Goal: Task Accomplishment & Management: Complete application form

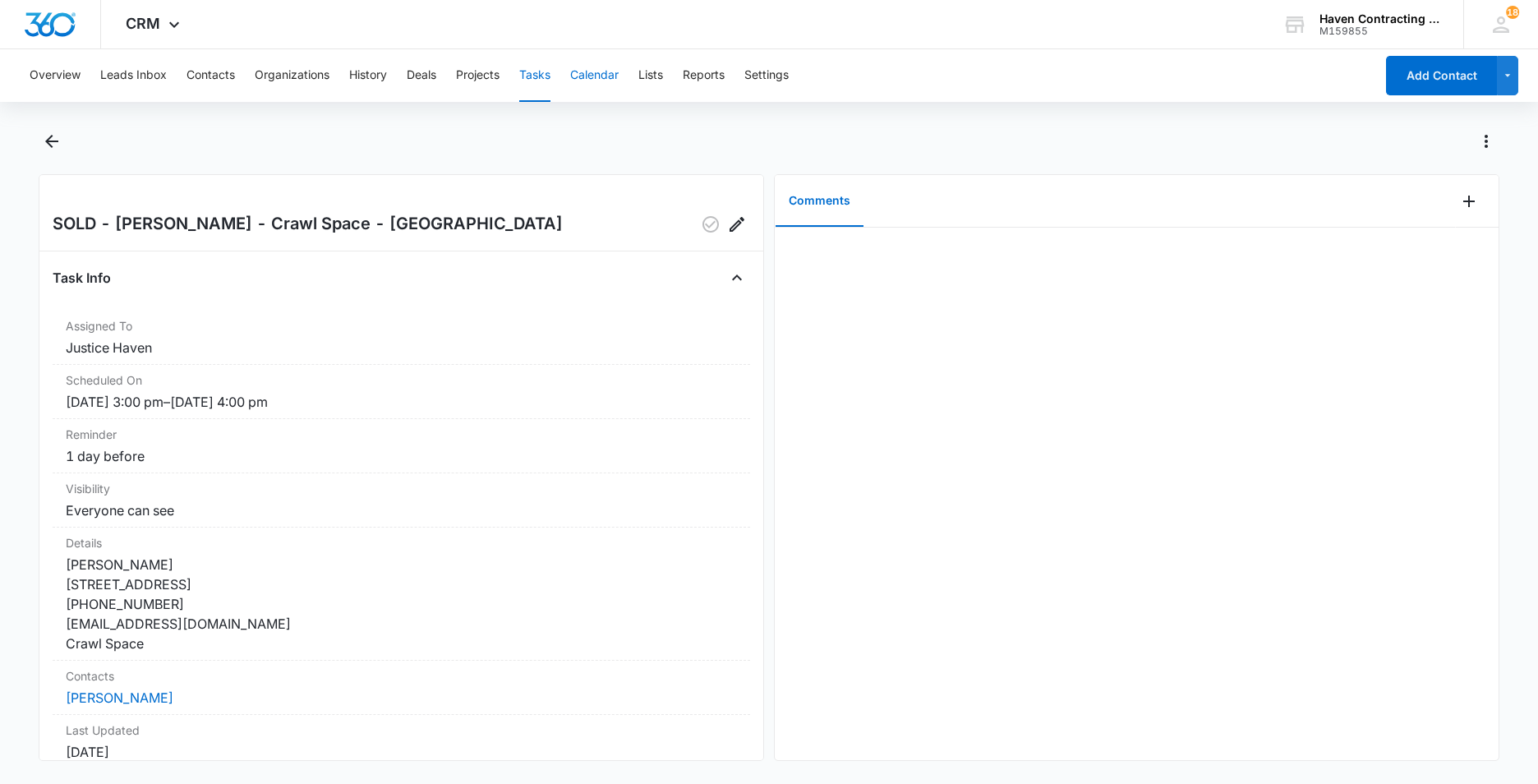
click at [588, 71] on button "Calendar" at bounding box center [594, 76] width 48 height 53
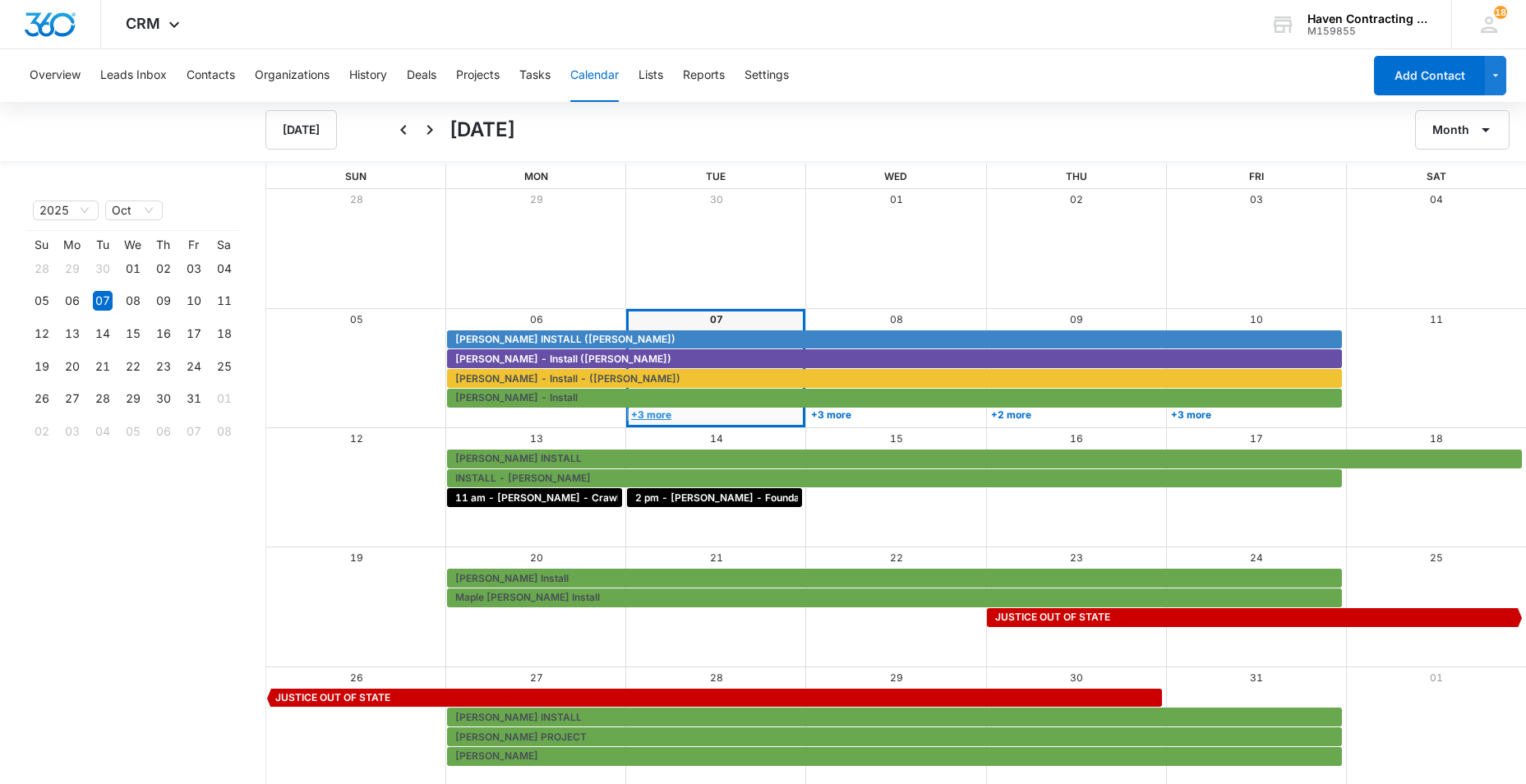
click at [660, 416] on link "+3 more" at bounding box center [715, 415] width 175 height 13
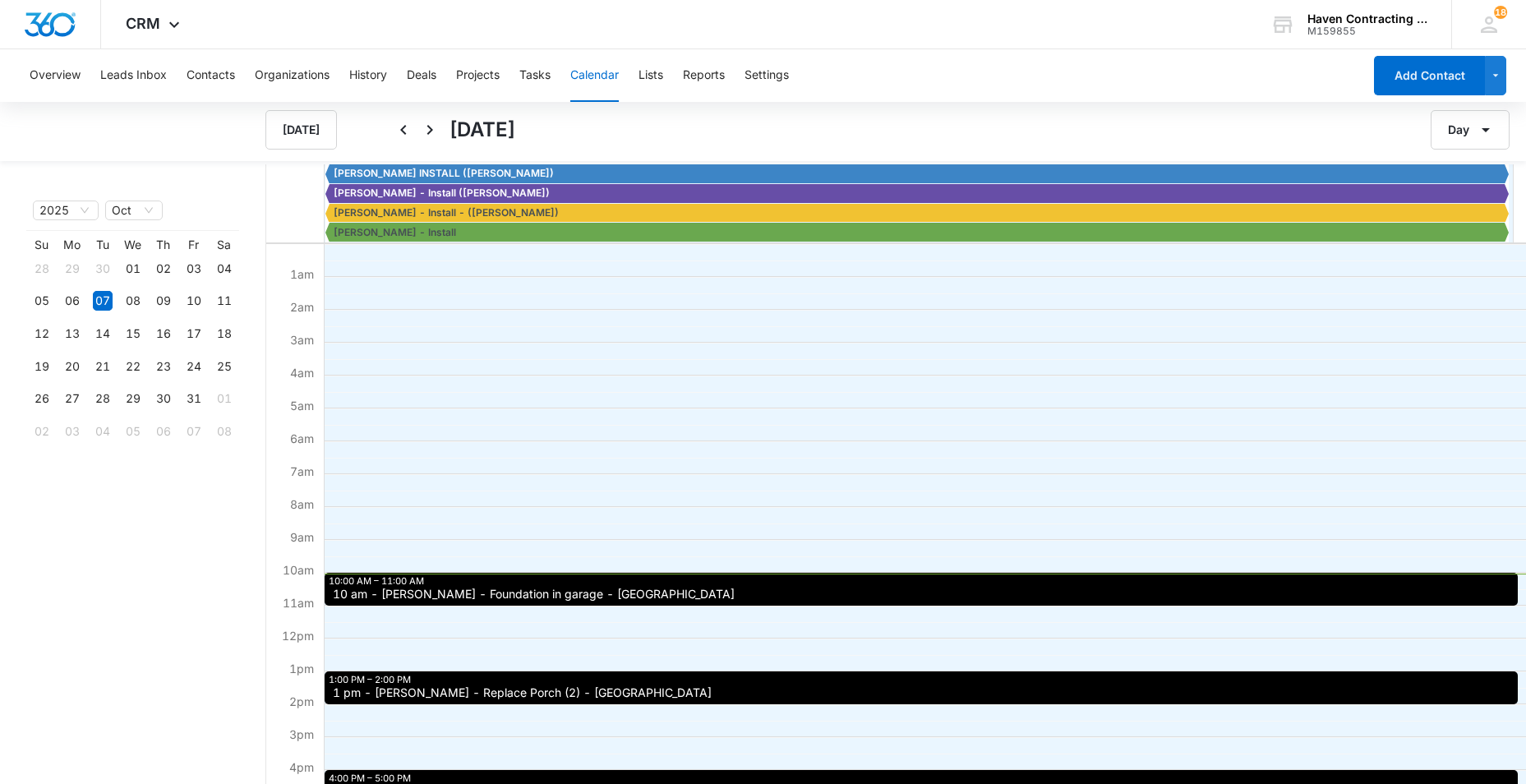
click at [366, 594] on span "10 am - [PERSON_NAME] - Foundation in garage - [GEOGRAPHIC_DATA]" at bounding box center [534, 593] width 402 height 12
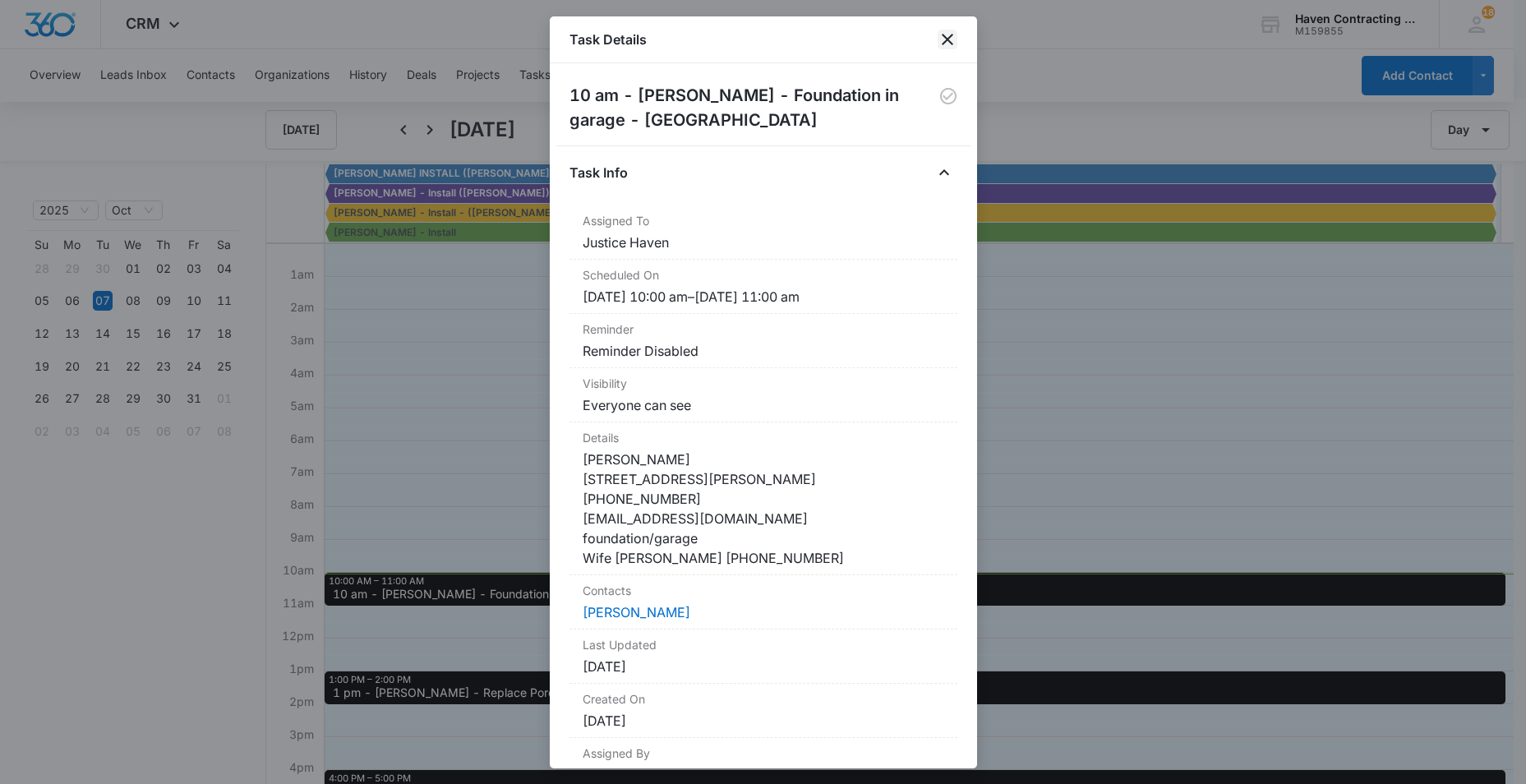
click at [950, 39] on icon "close" at bounding box center [948, 39] width 20 height 20
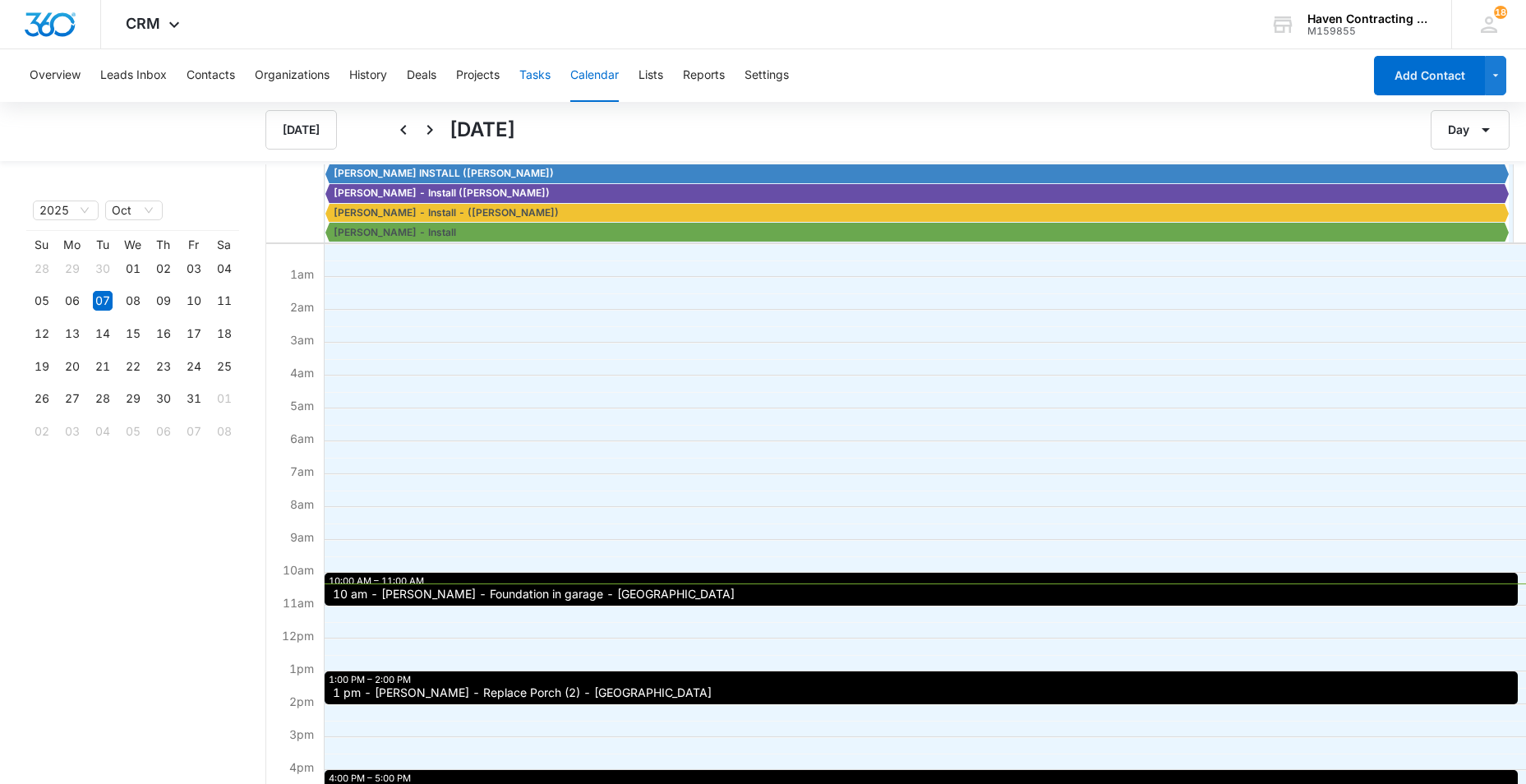
click at [541, 71] on button "Tasks" at bounding box center [535, 76] width 31 height 53
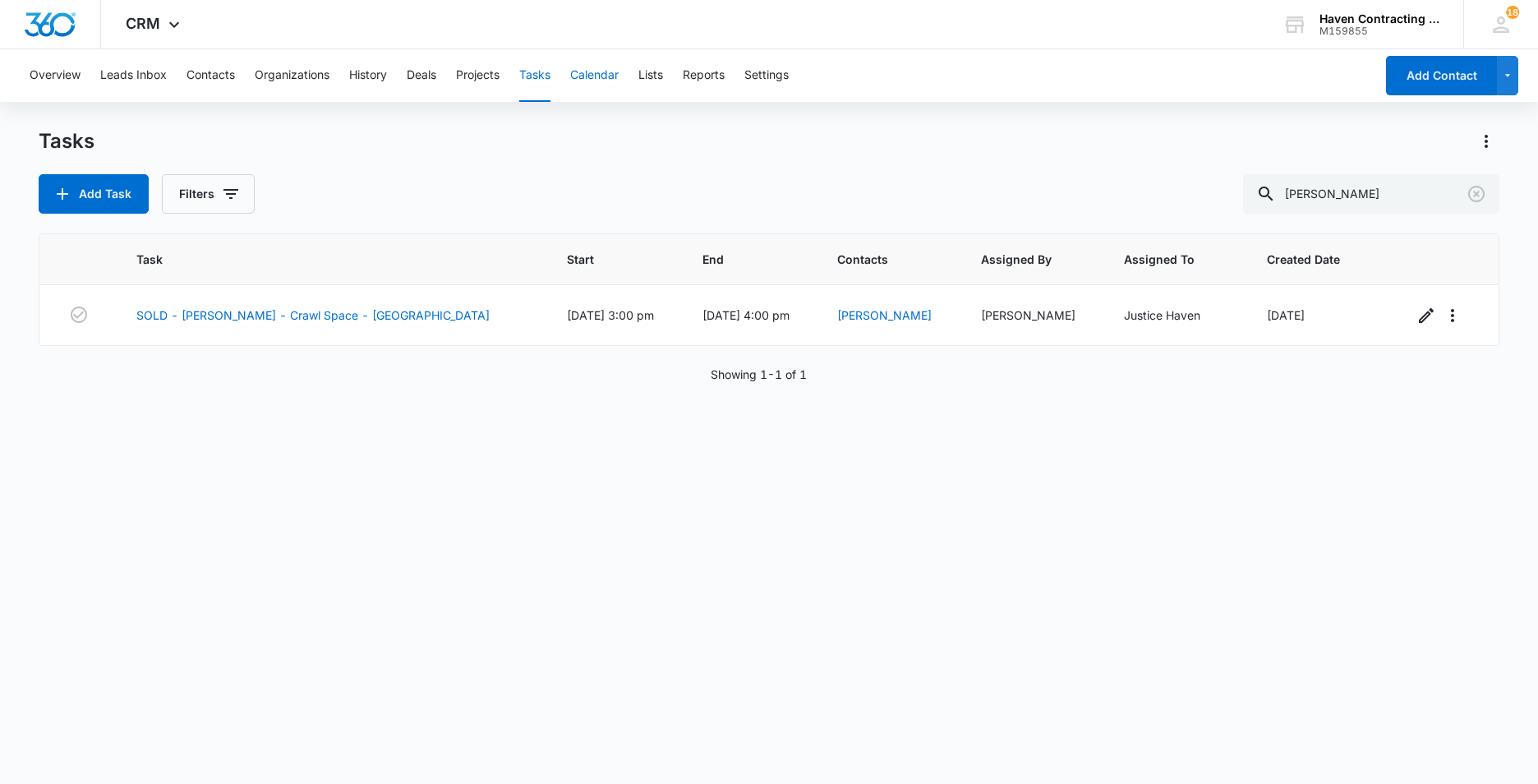
click at [605, 73] on button "Calendar" at bounding box center [594, 76] width 48 height 53
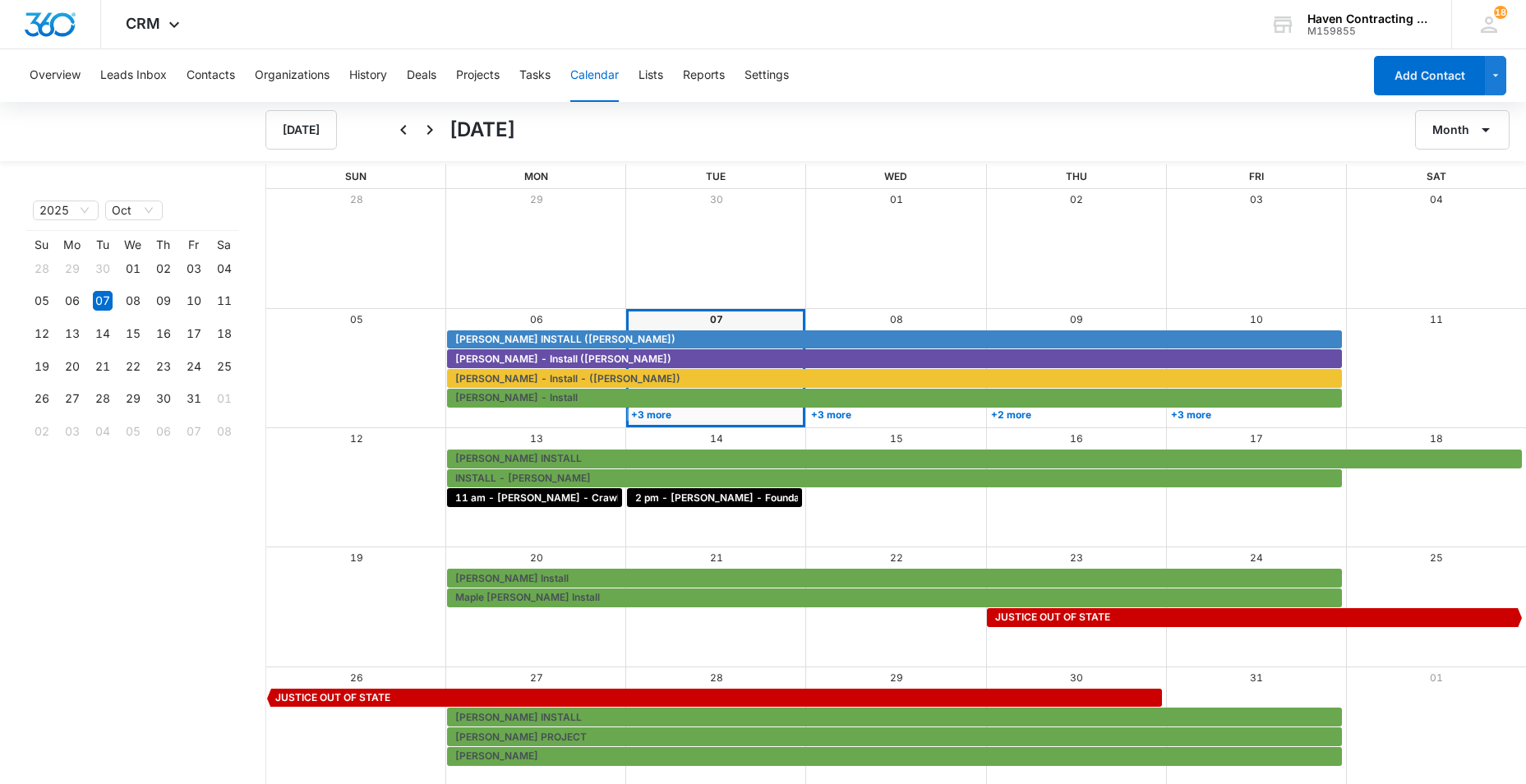
scroll to position [2, 0]
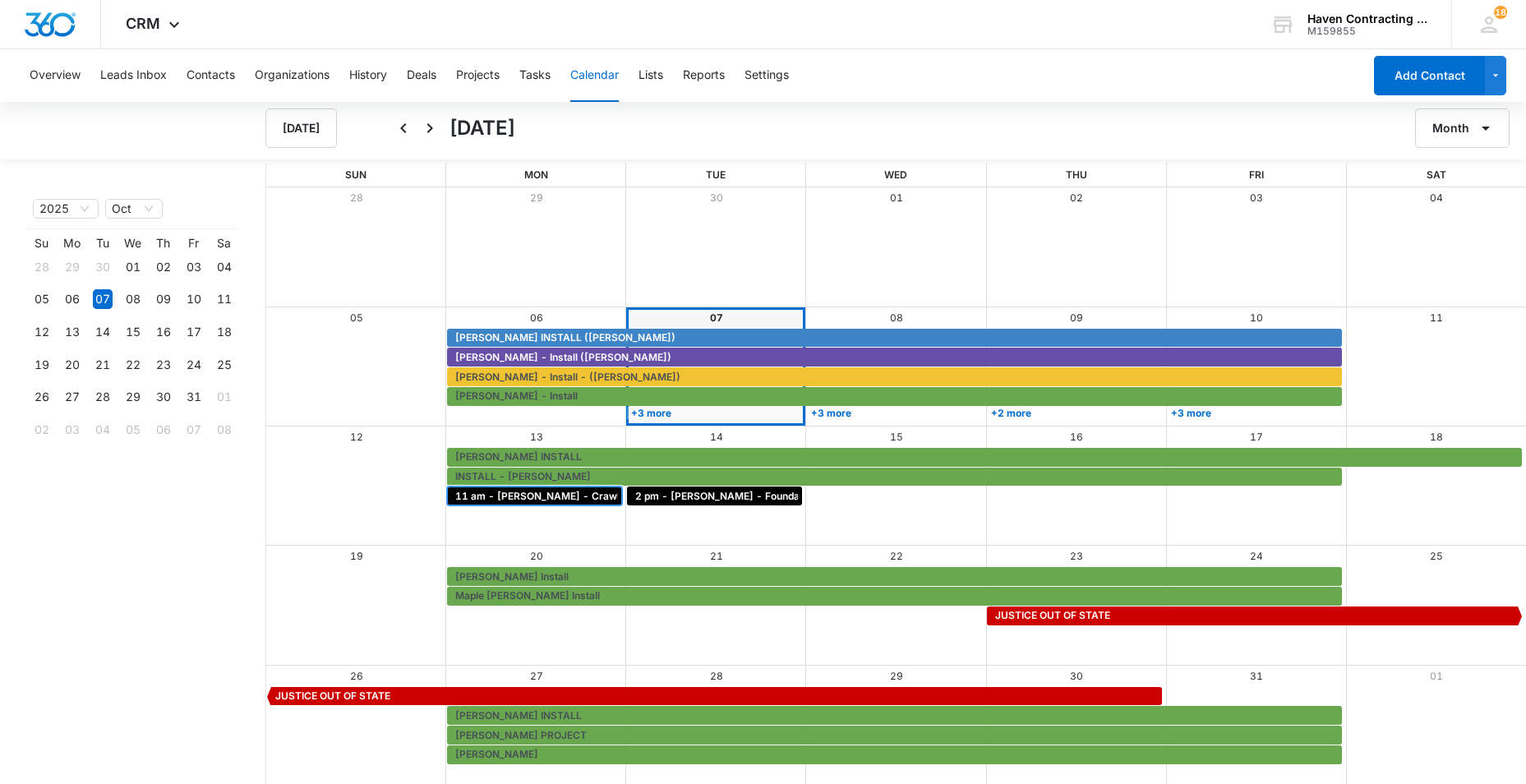
click at [519, 495] on span "11 am - [PERSON_NAME] - Crawl Space/Backyard Drainage" at bounding box center [601, 496] width 292 height 15
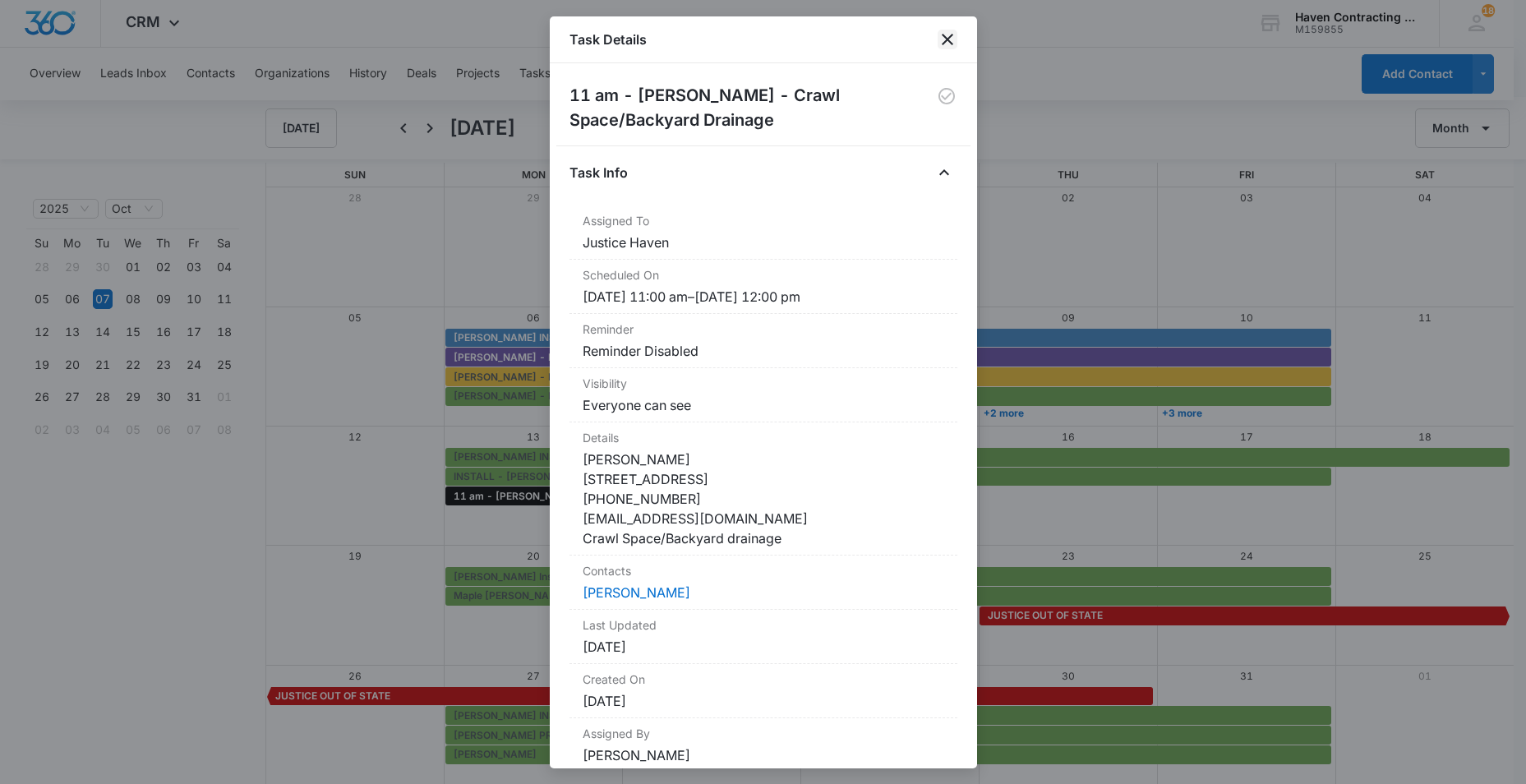
click at [944, 39] on icon "close" at bounding box center [948, 39] width 20 height 20
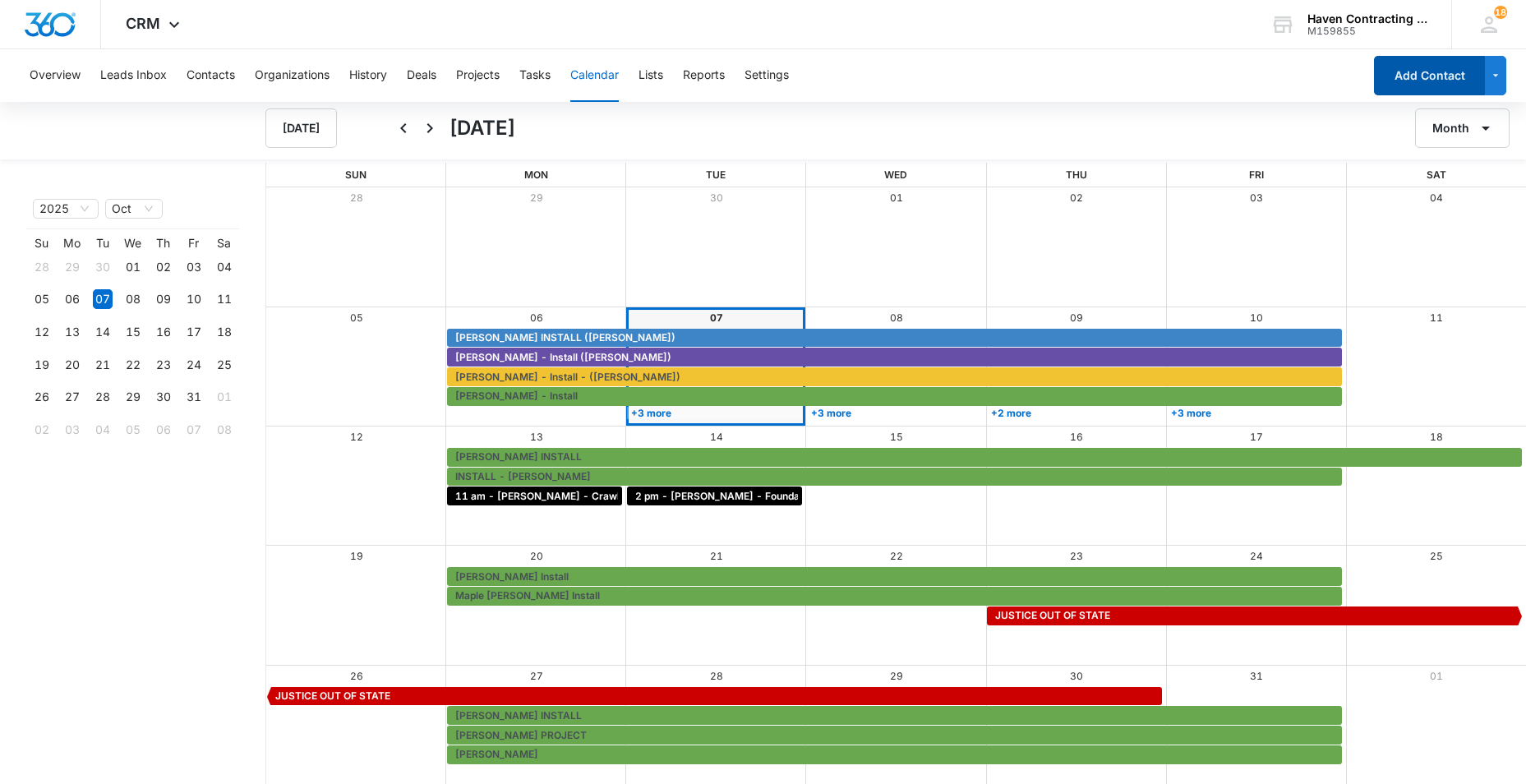
click at [1415, 79] on button "Add Contact" at bounding box center [1430, 75] width 111 height 39
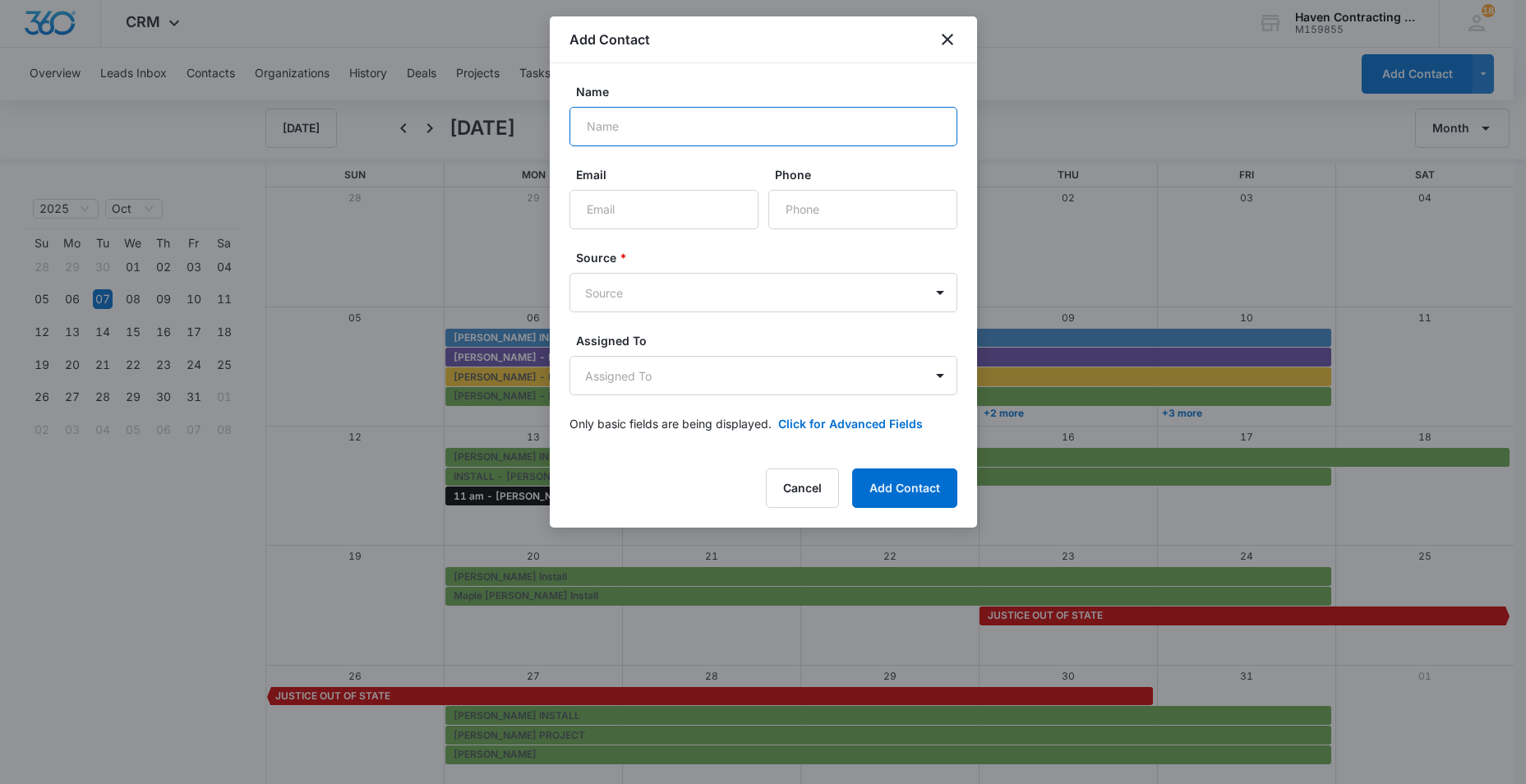
click at [610, 129] on input "Name" at bounding box center [763, 126] width 388 height 39
type input "[PERSON_NAME]"
drag, startPoint x: 602, startPoint y: 210, endPoint x: 680, endPoint y: 206, distance: 78.1
click at [605, 211] on input "Email" at bounding box center [663, 209] width 189 height 39
type input "[EMAIL_ADDRESS][DOMAIN_NAME]"
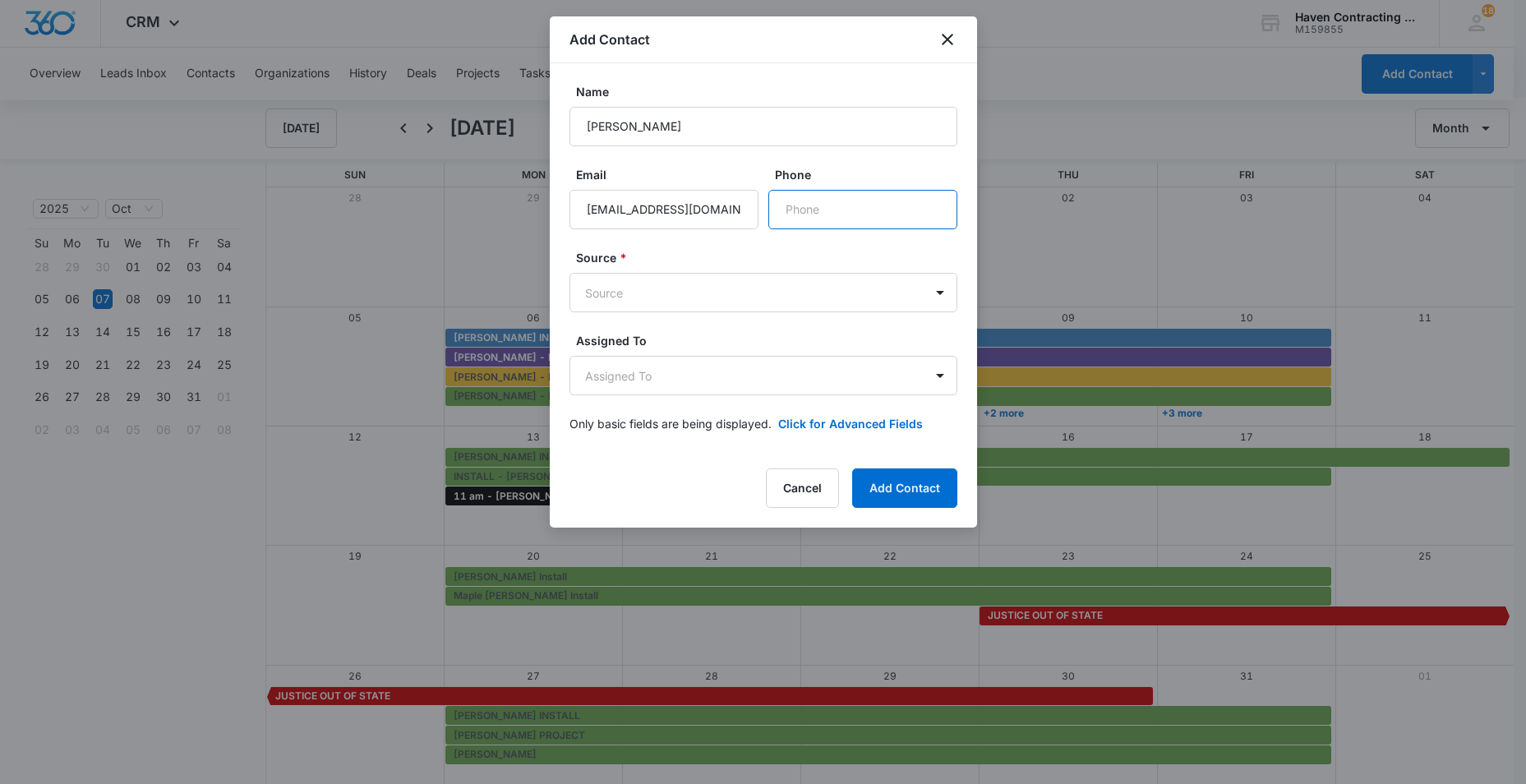
click at [808, 209] on input "Phone" at bounding box center [863, 209] width 189 height 39
type input "[PHONE_NUMBER]"
click at [582, 299] on body "CRM Apps Reputation Websites Forms CRM Email Social Ads Intelligence Brand Sett…" at bounding box center [763, 390] width 1526 height 785
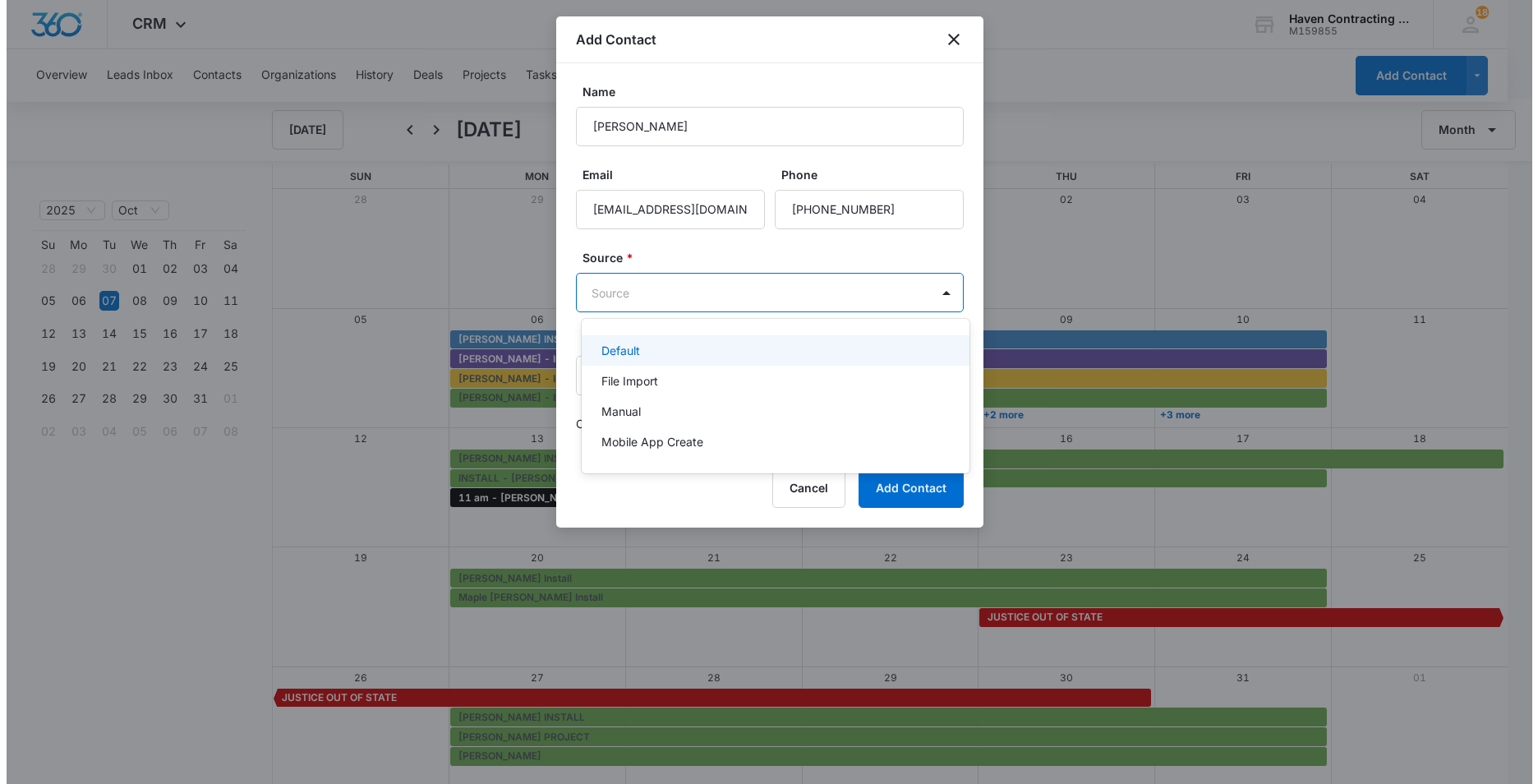
scroll to position [0, 0]
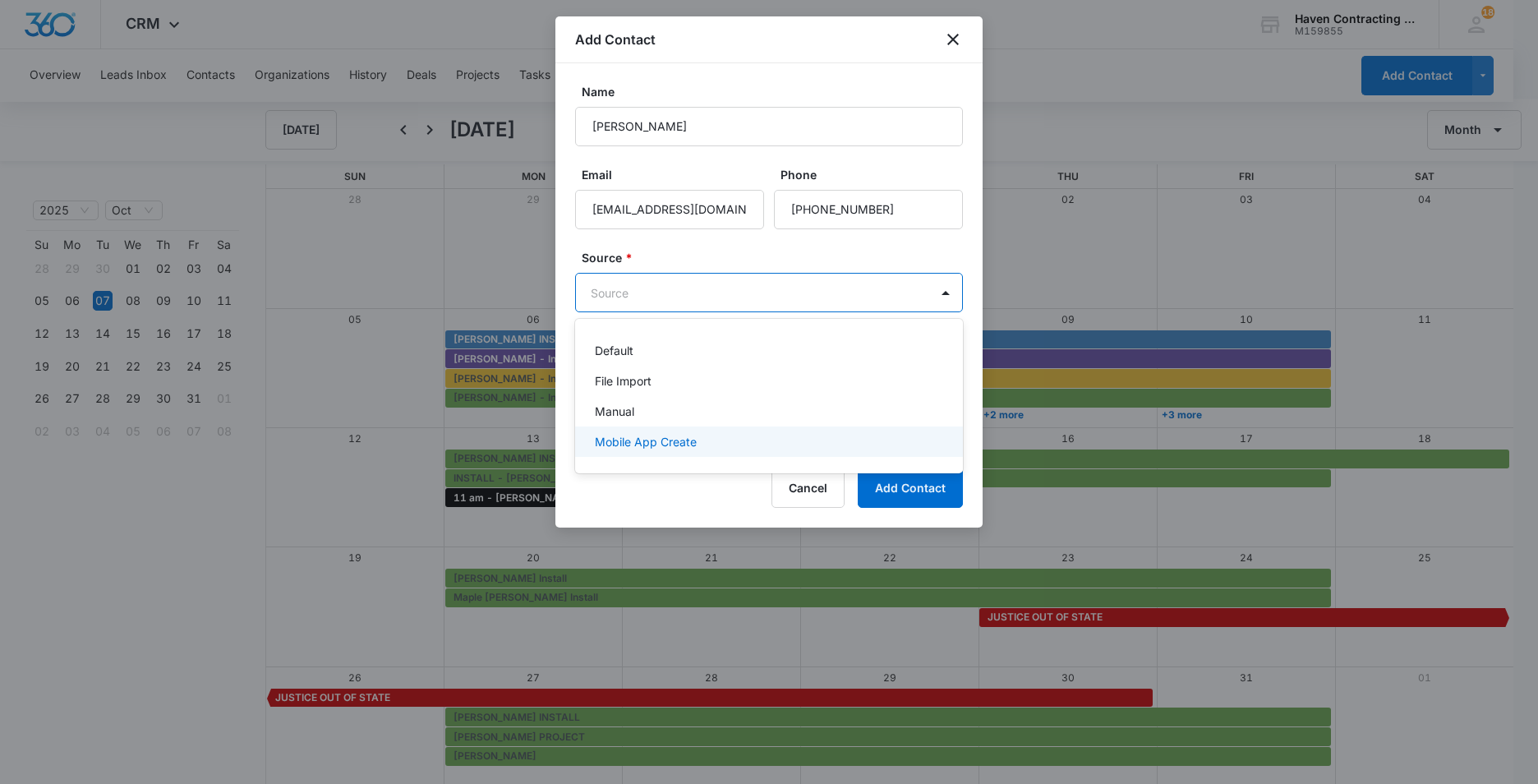
drag, startPoint x: 604, startPoint y: 441, endPoint x: 581, endPoint y: 435, distance: 23.8
click at [602, 441] on p "Mobile App Create" at bounding box center [645, 441] width 102 height 17
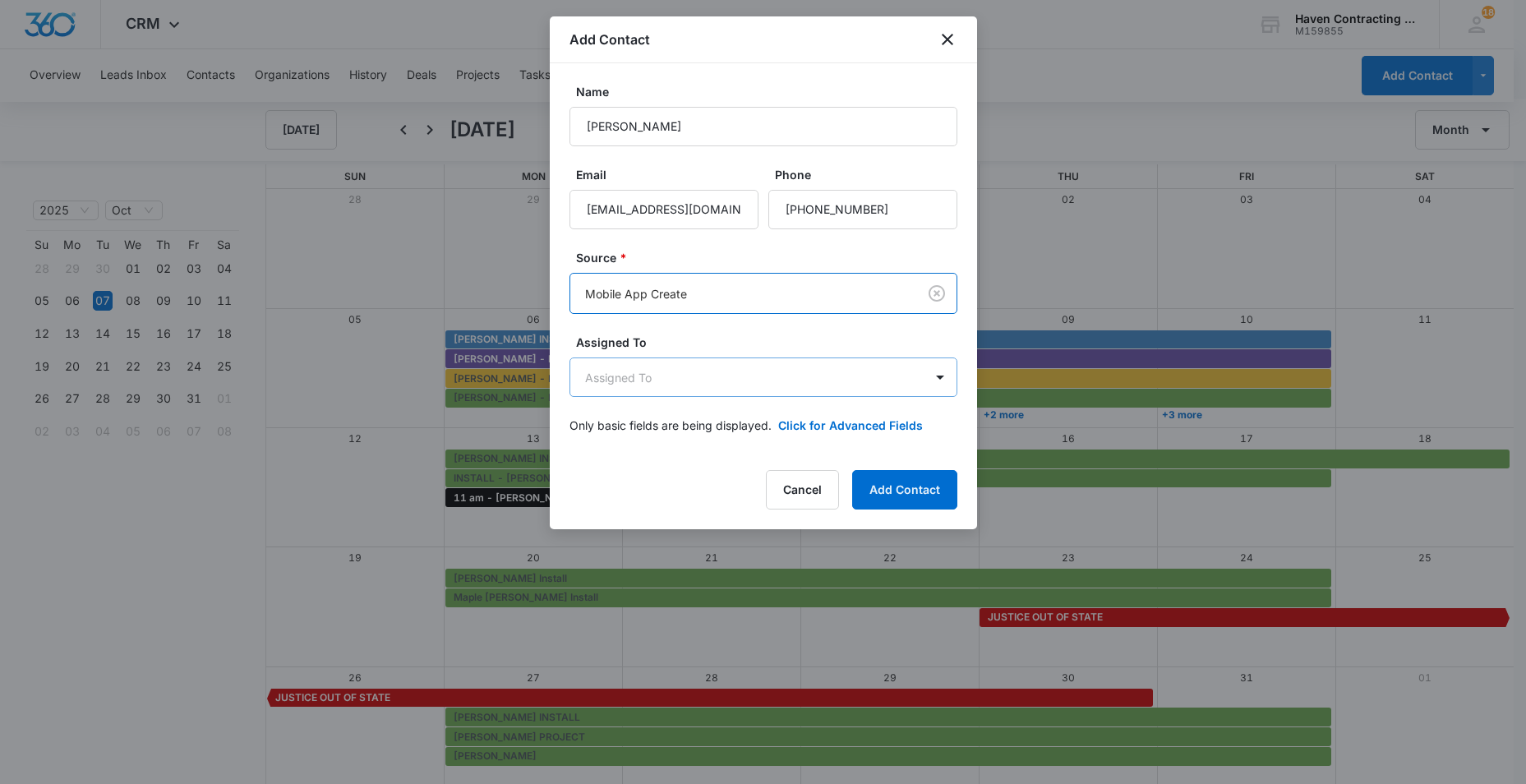
click at [613, 378] on body "CRM Apps Reputation Websites Forms CRM Email Social Ads Intelligence Brand Sett…" at bounding box center [763, 392] width 1526 height 785
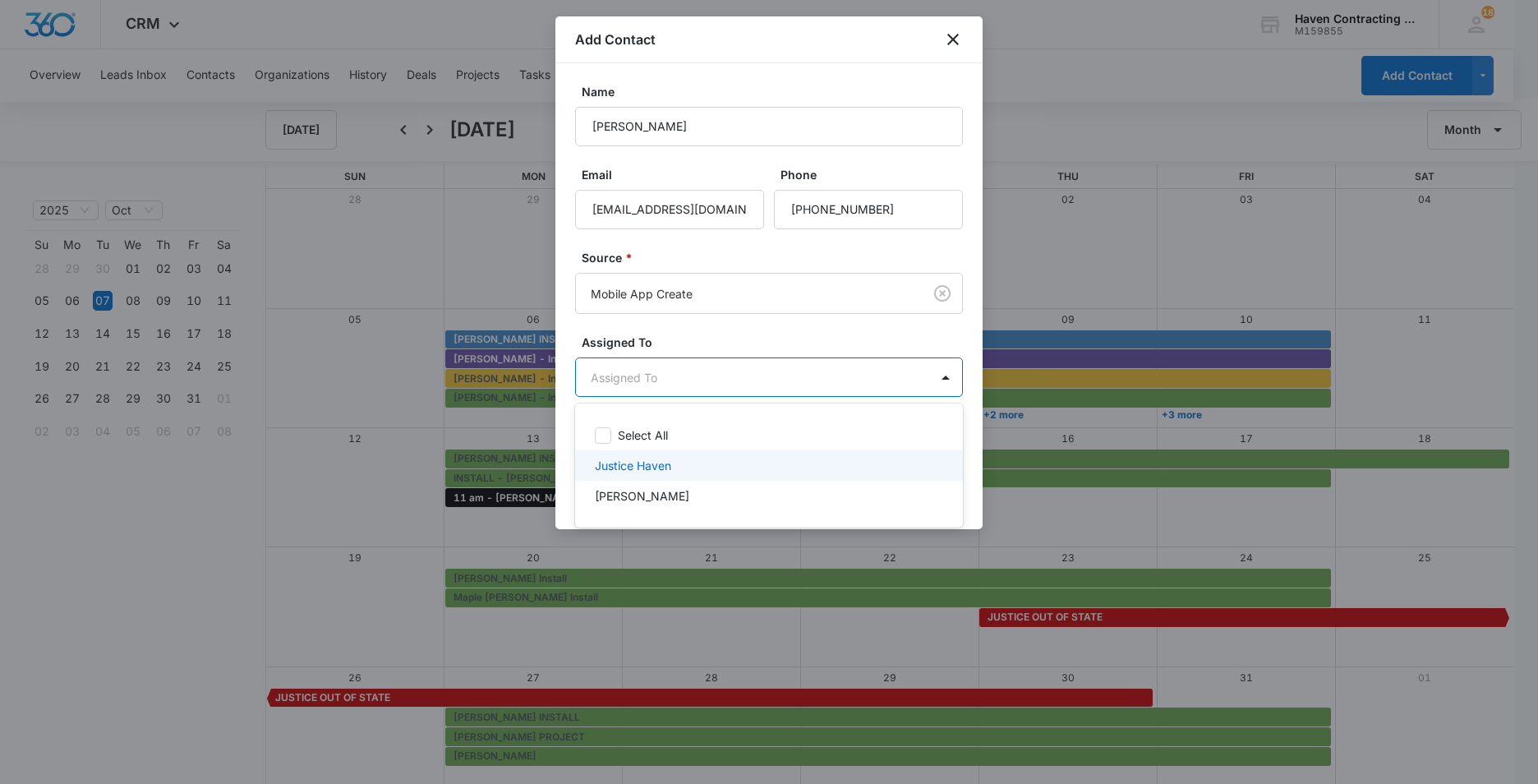
drag, startPoint x: 623, startPoint y: 467, endPoint x: 611, endPoint y: 471, distance: 12.6
click at [623, 468] on p "Justice Haven" at bounding box center [633, 465] width 77 height 17
click at [563, 448] on div at bounding box center [769, 392] width 1538 height 784
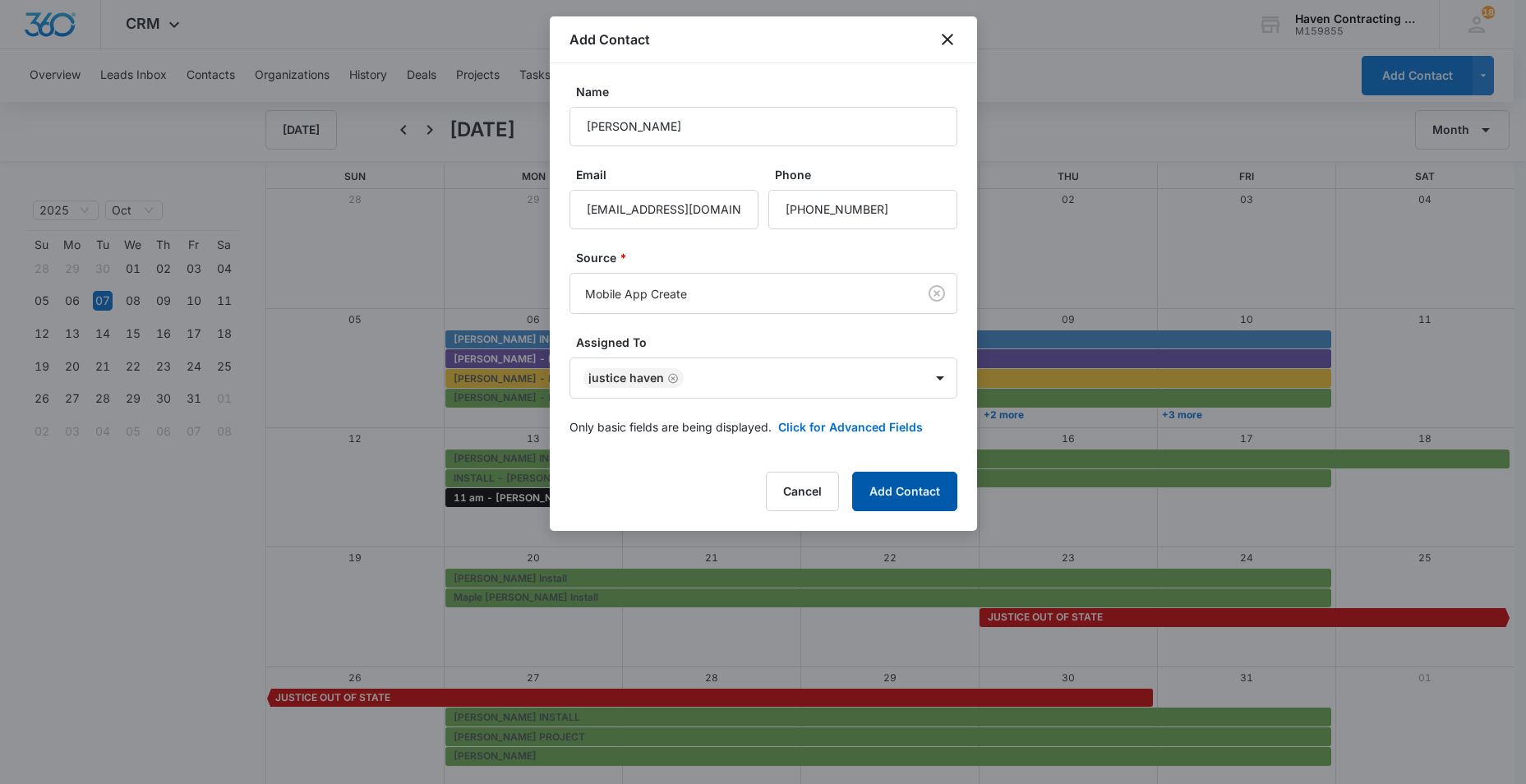
click at [891, 491] on button "Add Contact" at bounding box center [904, 490] width 105 height 39
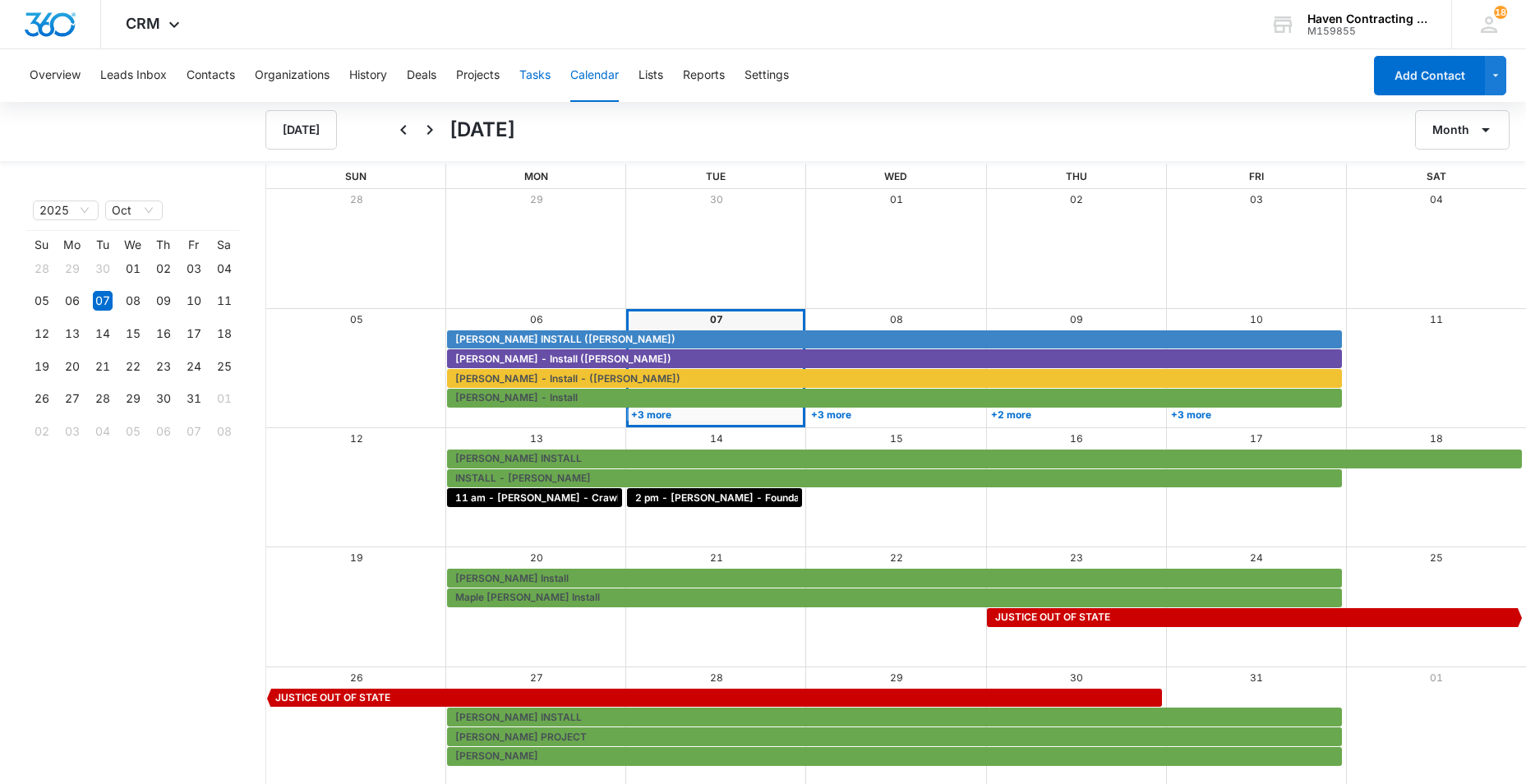
click at [536, 74] on button "Tasks" at bounding box center [535, 76] width 31 height 53
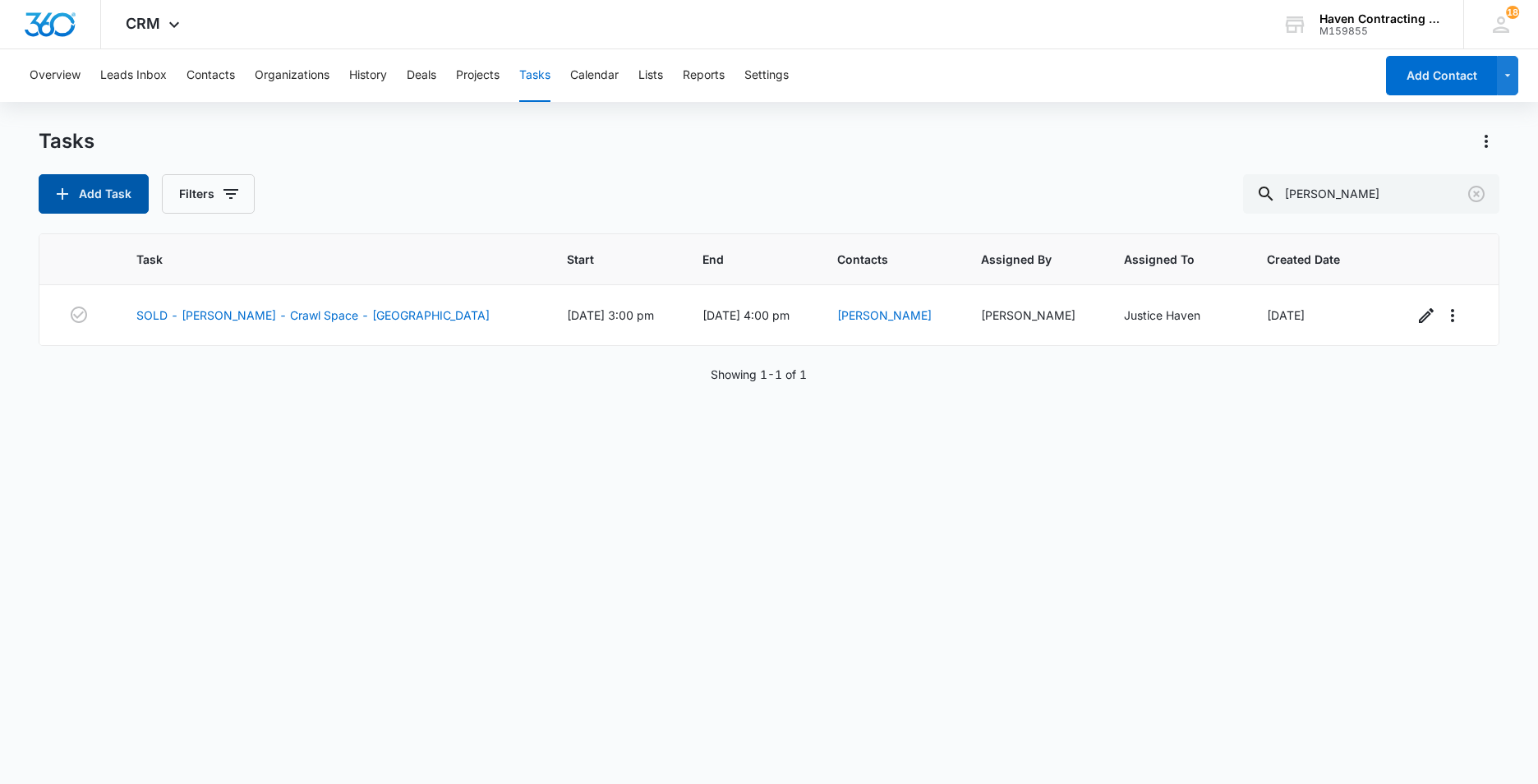
click at [82, 196] on button "Add Task" at bounding box center [93, 193] width 110 height 39
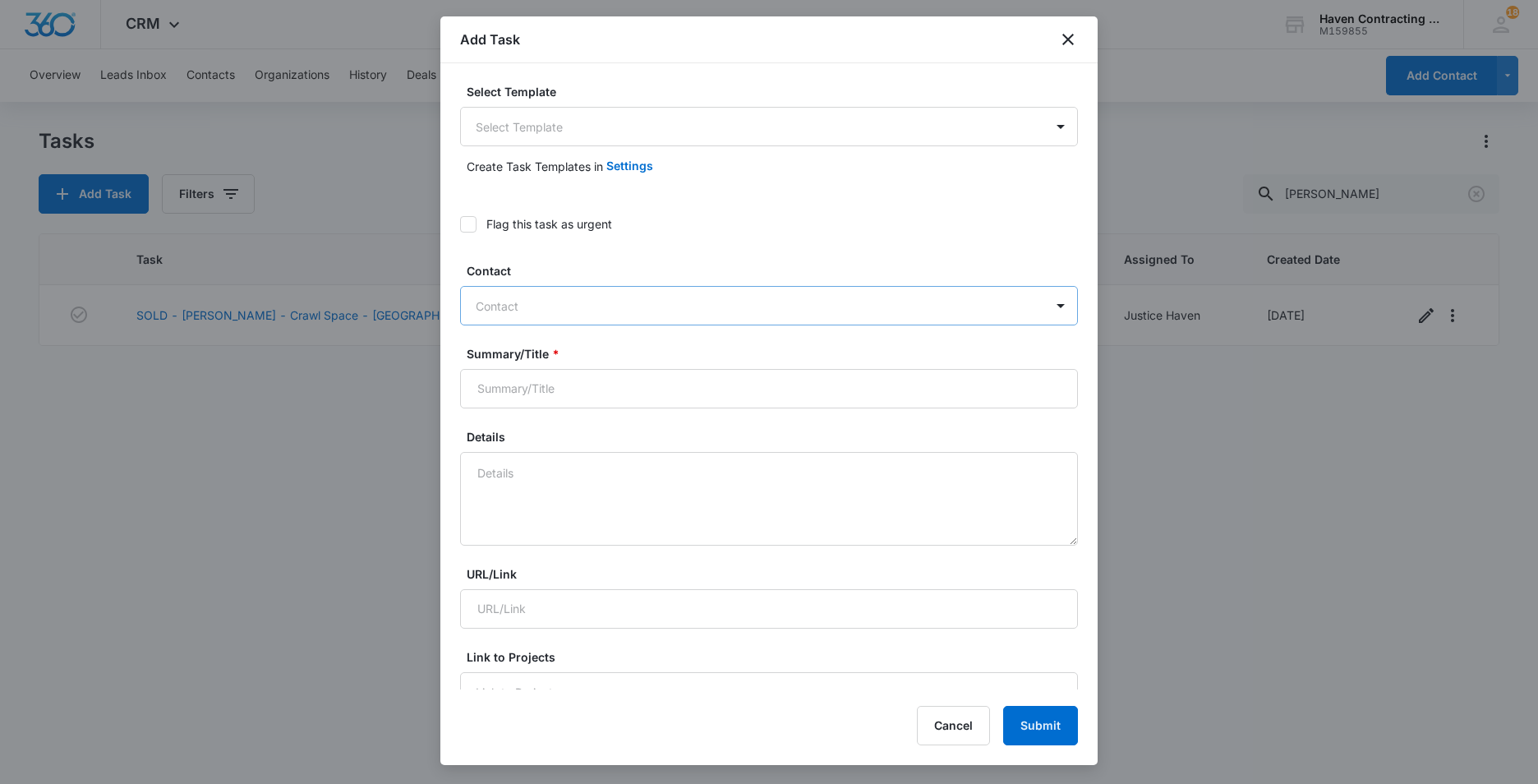
click at [494, 304] on div at bounding box center [759, 305] width 567 height 21
type input "[PERSON_NAME]"
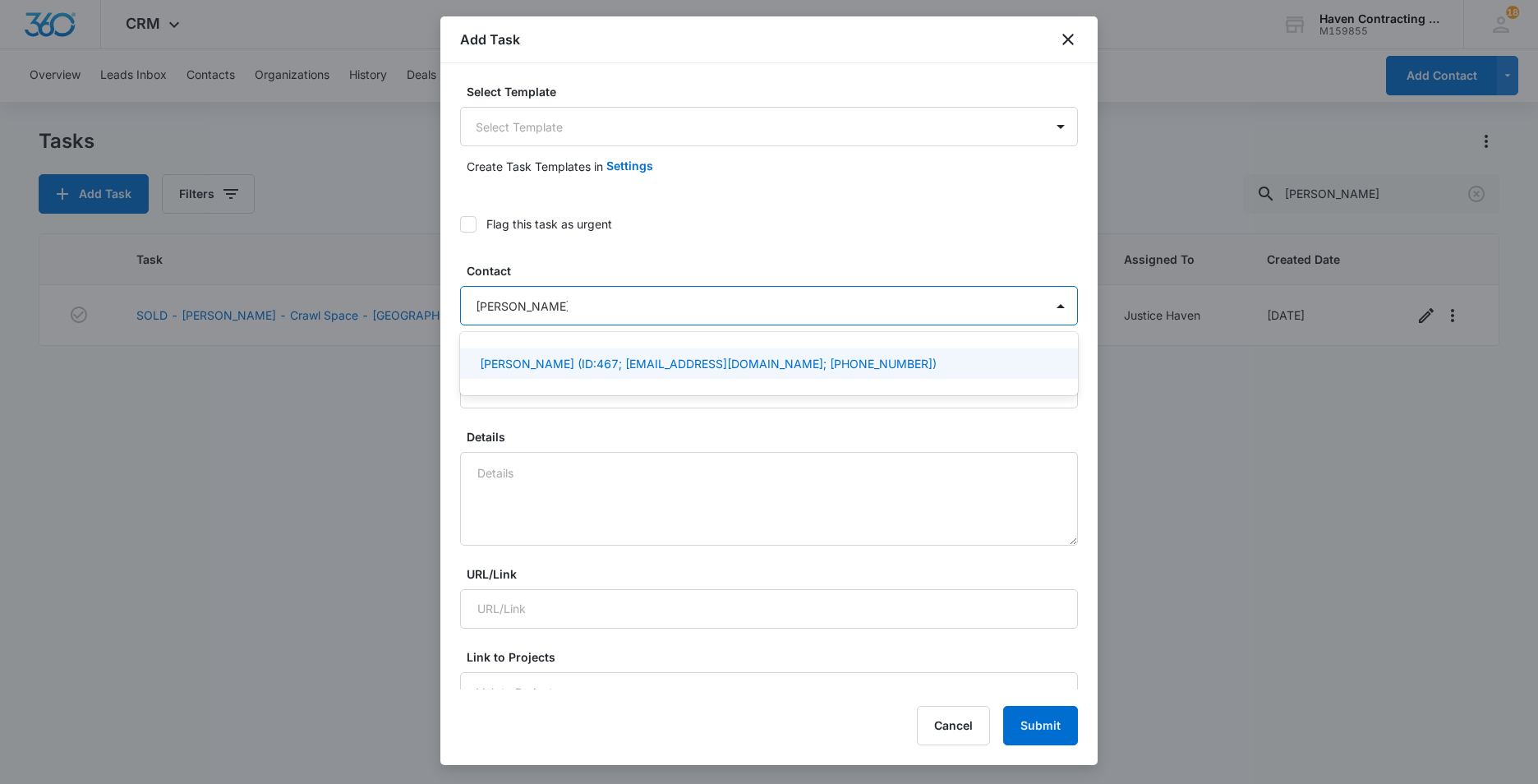
click at [496, 367] on p "[PERSON_NAME] (ID:467; [EMAIL_ADDRESS][DOMAIN_NAME]; [PHONE_NUMBER])" at bounding box center [707, 363] width 457 height 17
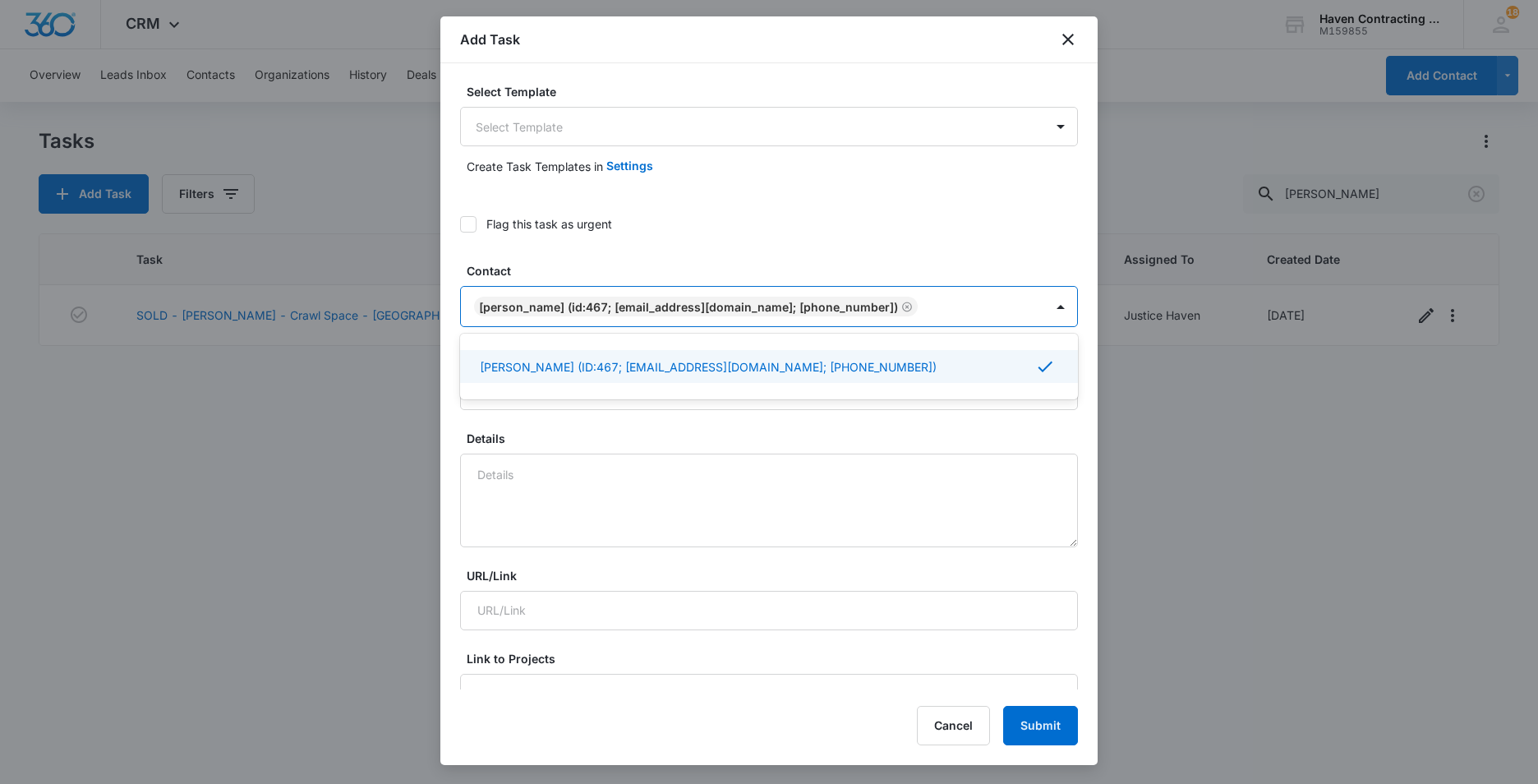
click at [451, 390] on div "Select Template Select Template Create Task Templates in Settings Flag this tas…" at bounding box center [769, 376] width 657 height 626
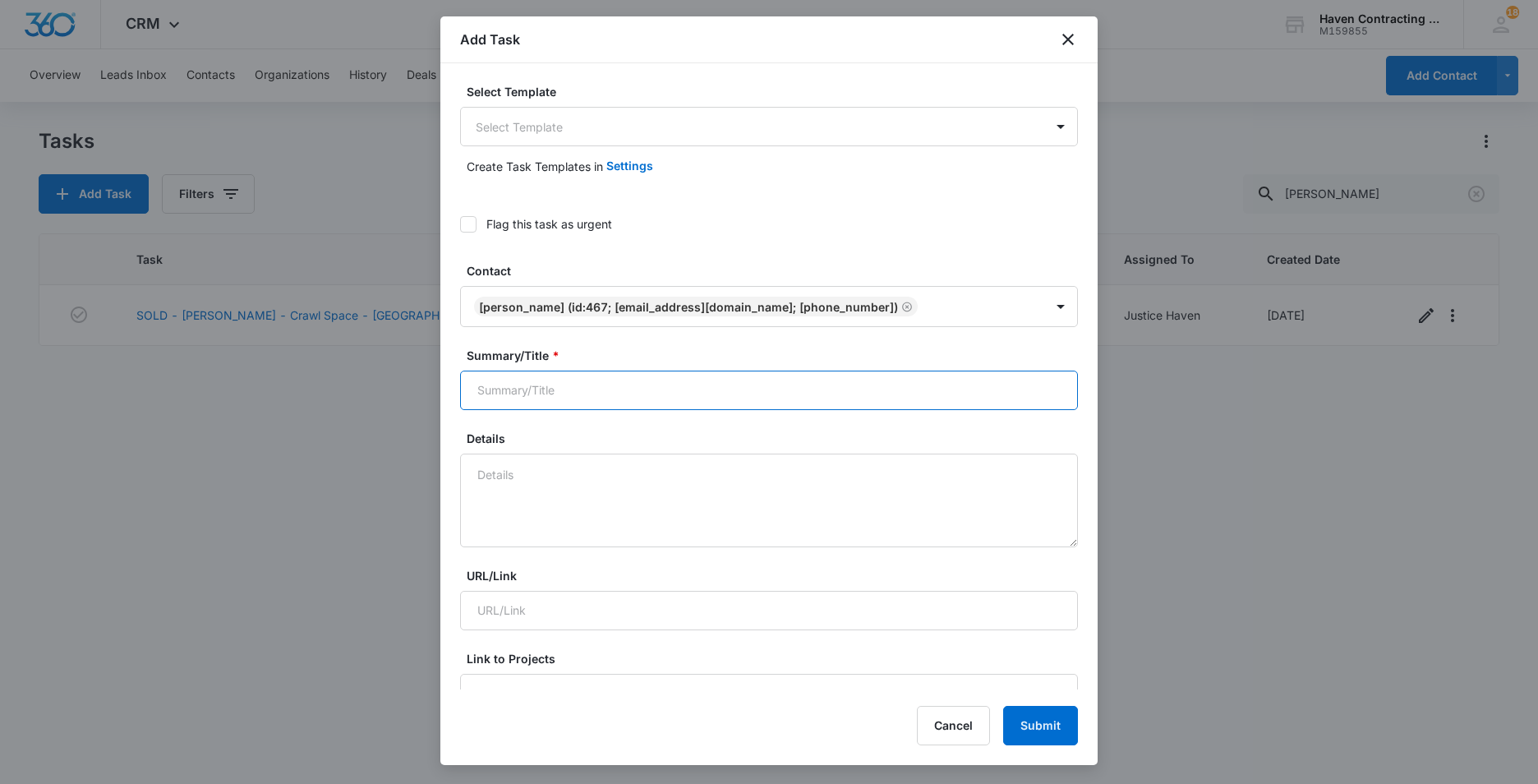
click at [490, 398] on input "Summary/Title *" at bounding box center [769, 389] width 618 height 39
type input "3 pm - [PERSON_NAME] - Foundation - [GEOGRAPHIC_DATA]"
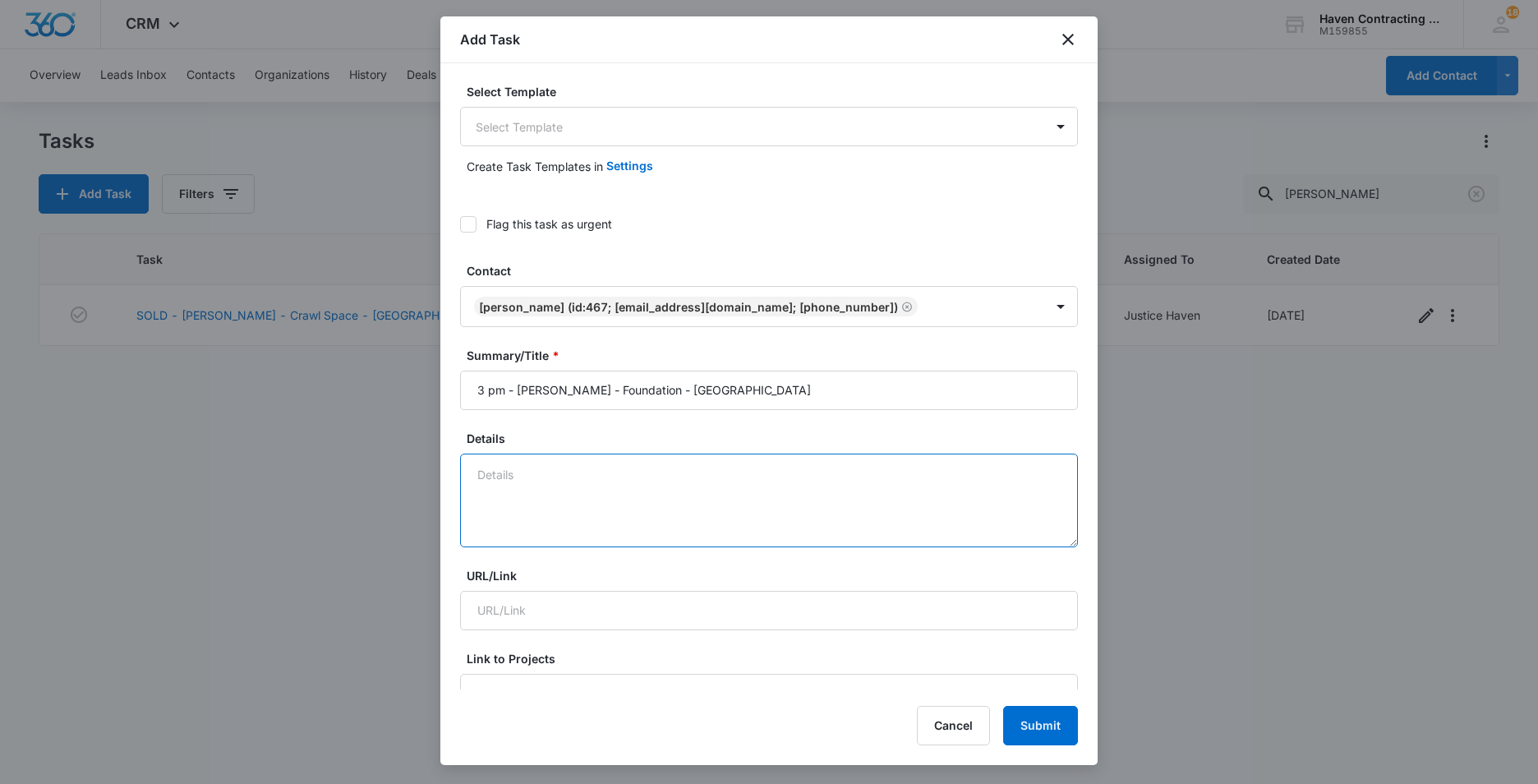
click at [480, 480] on textarea "Details" at bounding box center [769, 500] width 618 height 94
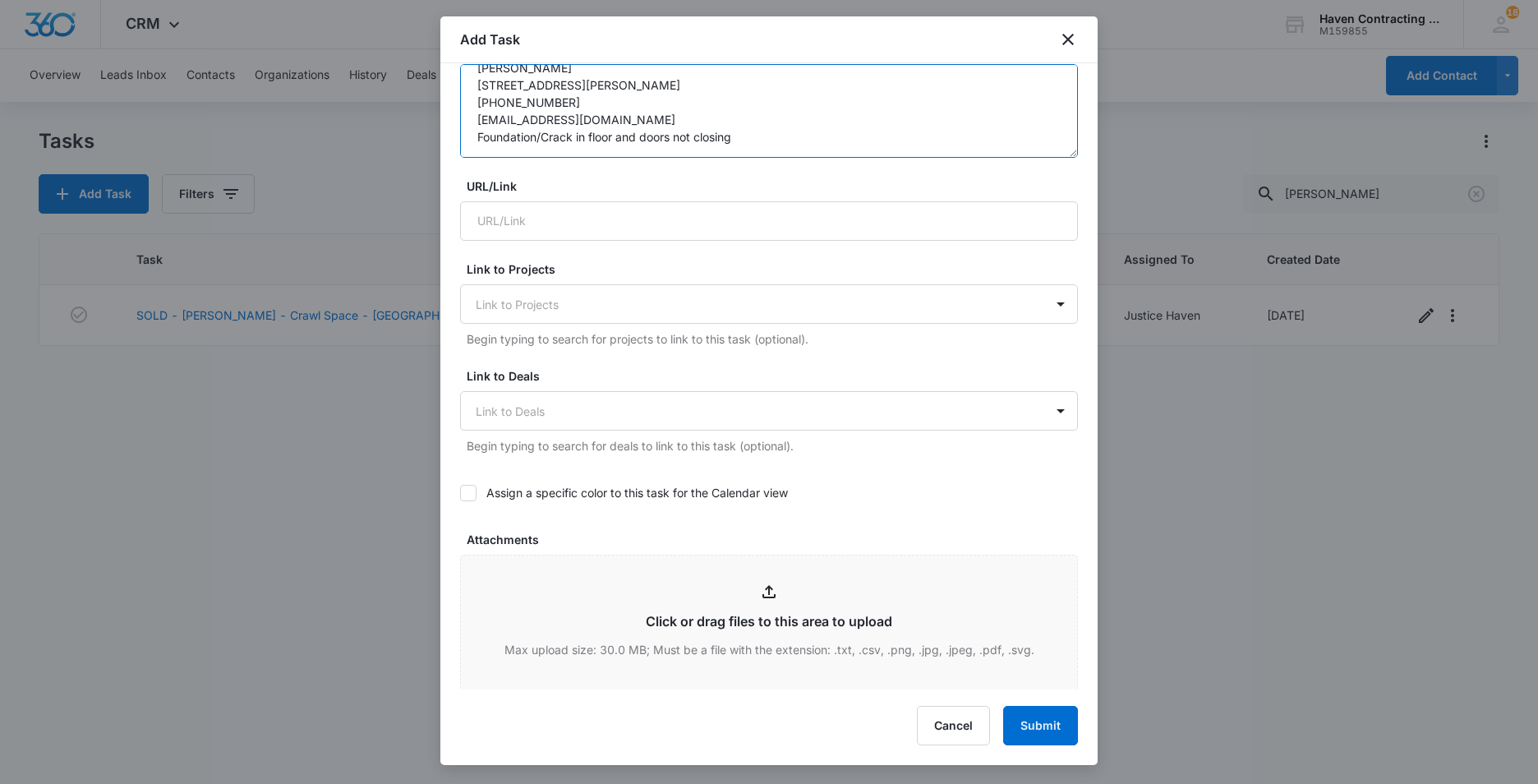
scroll to position [493, 0]
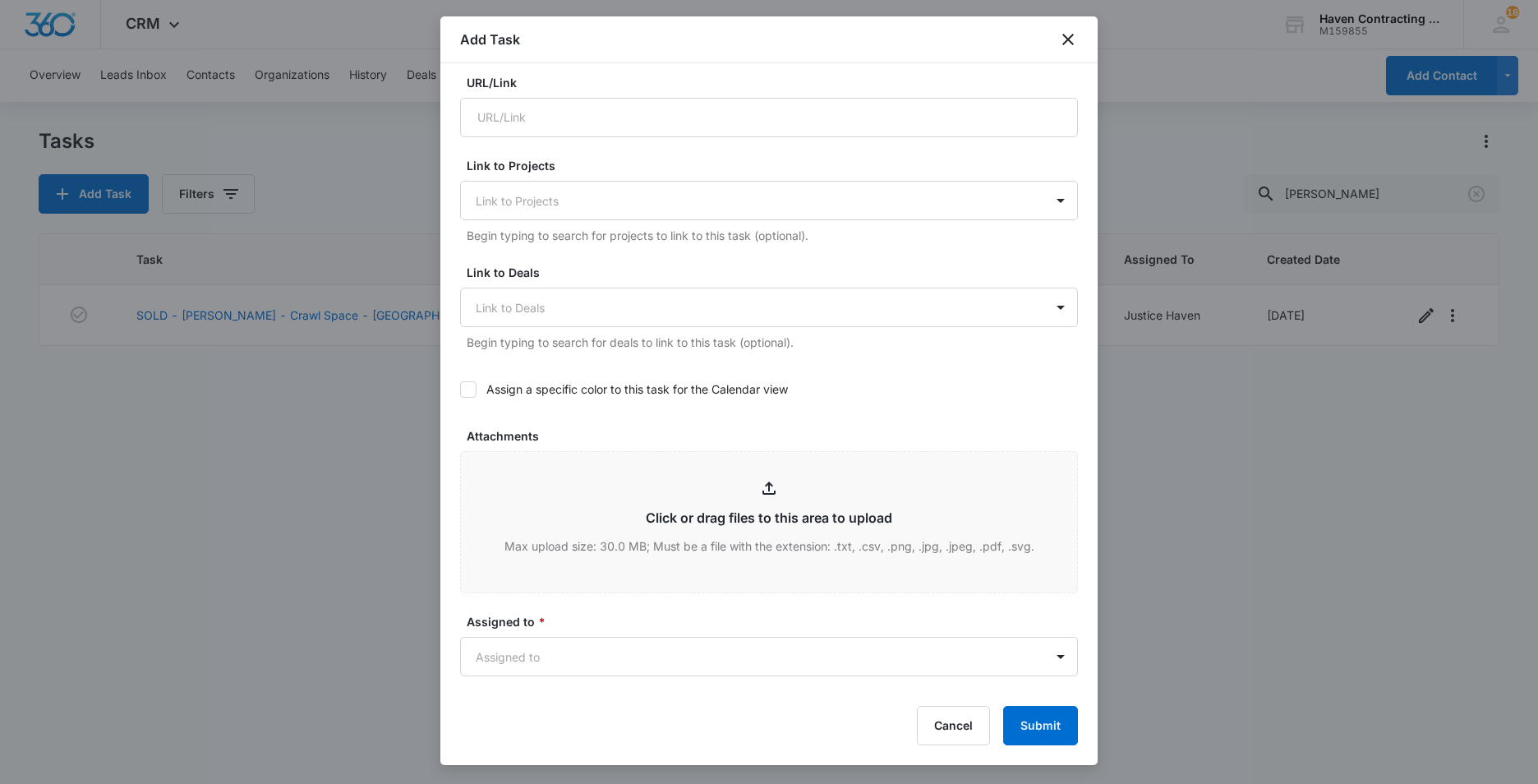
type textarea "[PERSON_NAME] [STREET_ADDRESS][PERSON_NAME] [PHONE_NUMBER] [EMAIL_ADDRESS][DOMA…"
click at [468, 390] on icon at bounding box center [468, 389] width 10 height 7
click at [460, 389] on input "Assign a specific color to this task for the Calendar view" at bounding box center [460, 389] width 0 height 0
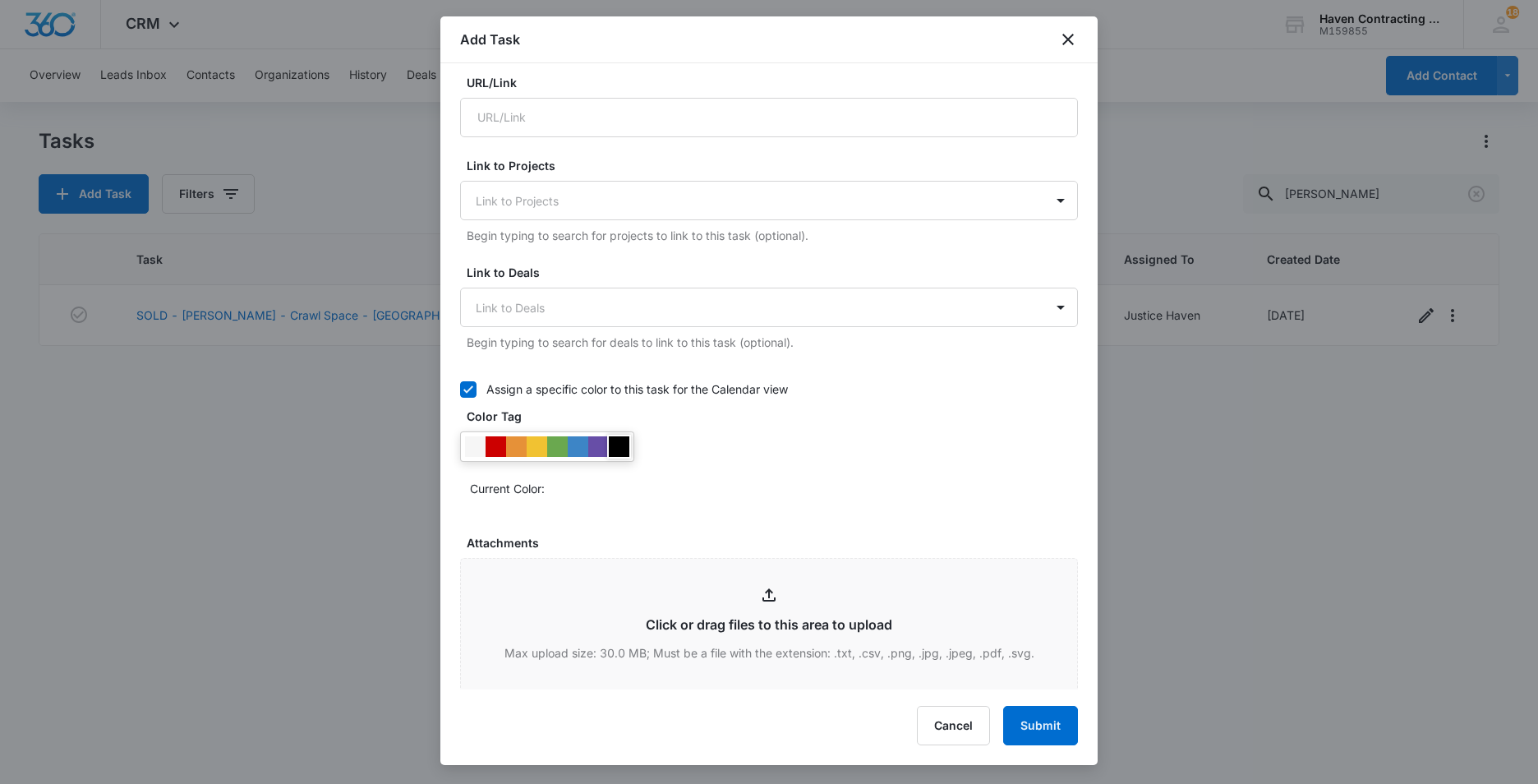
drag, startPoint x: 621, startPoint y: 444, endPoint x: 632, endPoint y: 444, distance: 11.0
click at [621, 444] on div at bounding box center [619, 446] width 21 height 21
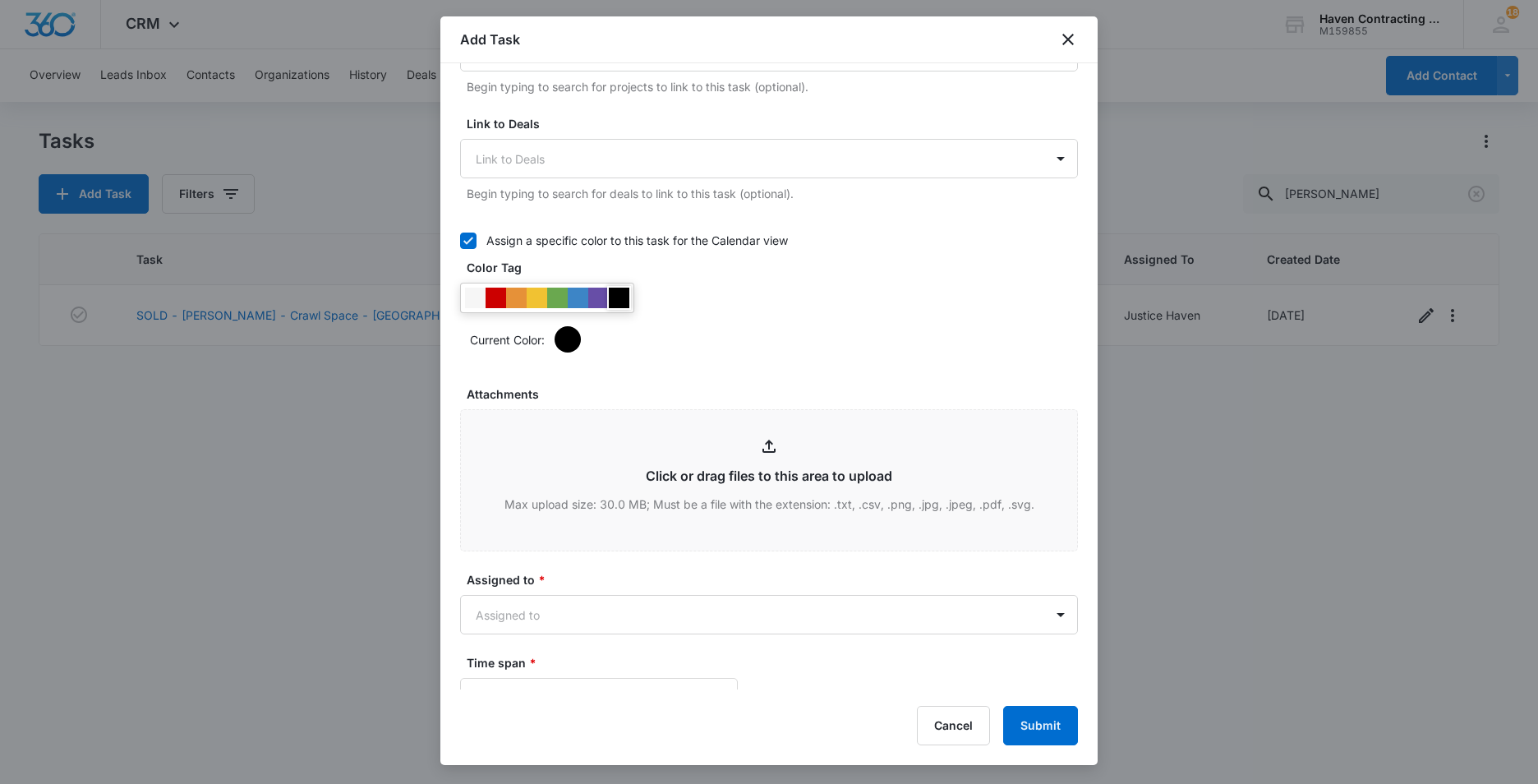
scroll to position [903, 0]
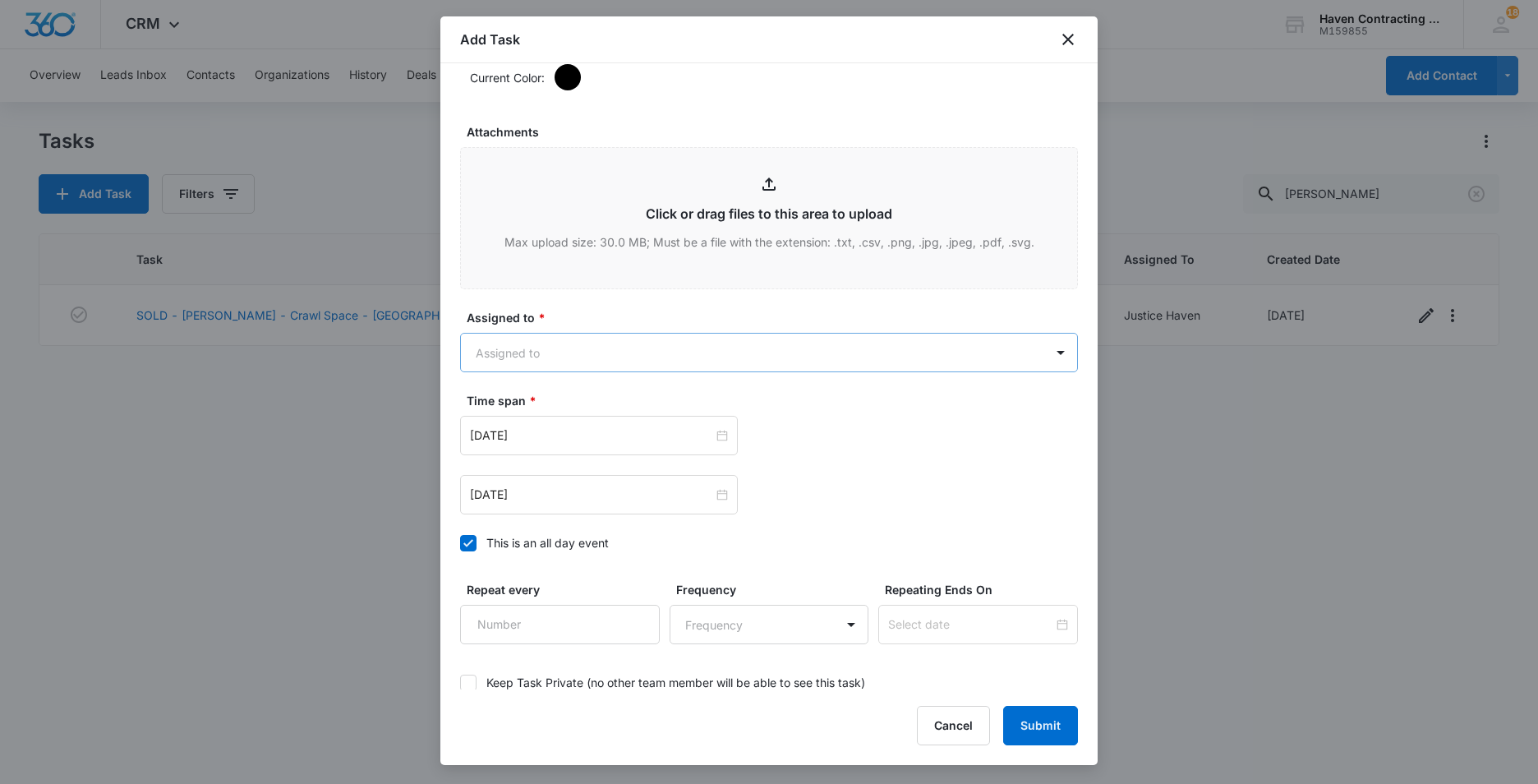
click at [501, 356] on body "CRM Apps Reputation Websites Forms CRM Email Social Ads Intelligence Brand Sett…" at bounding box center [769, 392] width 1538 height 784
click at [513, 466] on p "Justice Haven" at bounding box center [518, 470] width 77 height 17
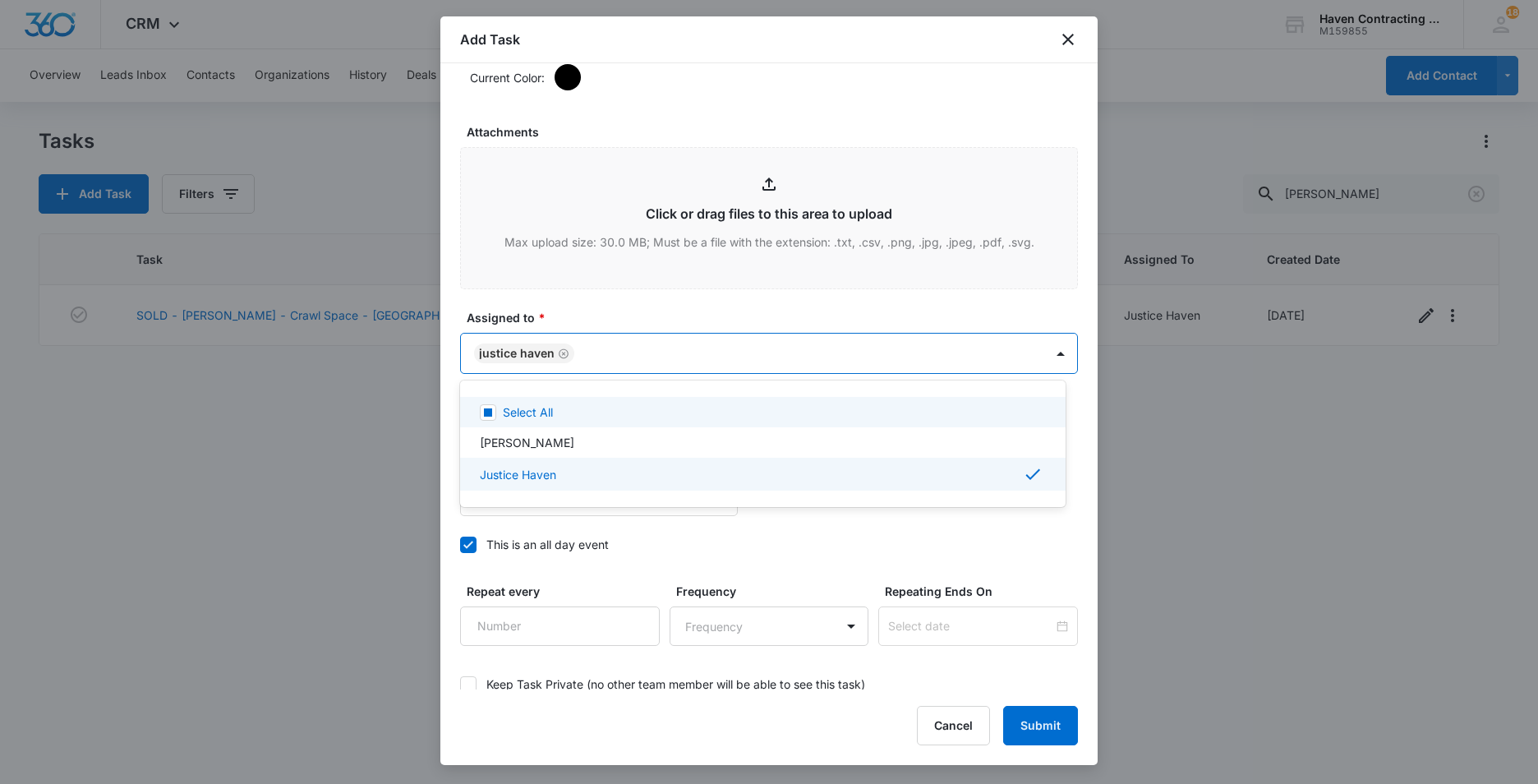
click at [444, 414] on div at bounding box center [769, 392] width 1538 height 784
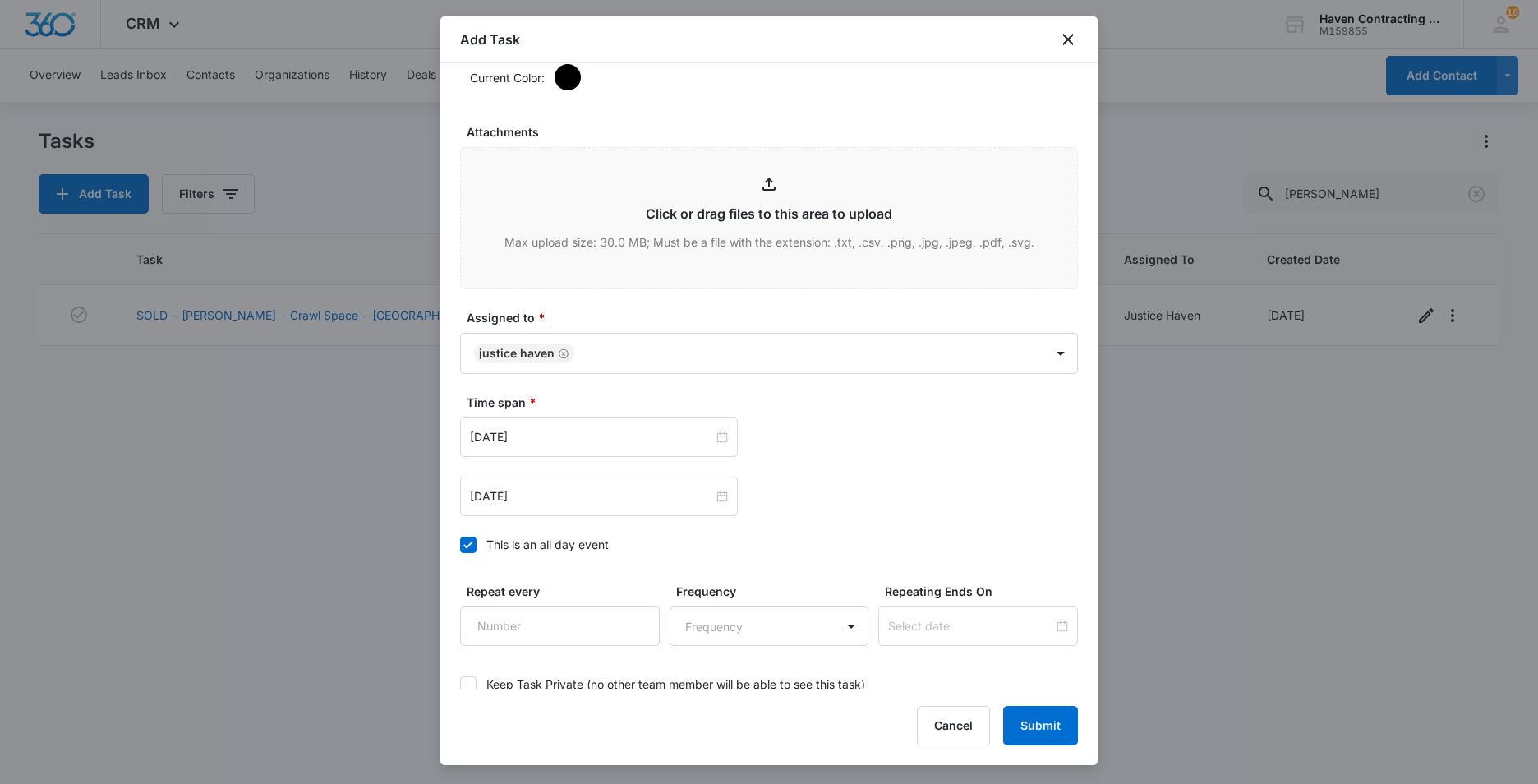
click at [467, 544] on icon at bounding box center [469, 544] width 15 height 15
click at [460, 544] on input "This is an all day event" at bounding box center [460, 544] width 0 height 0
click at [544, 444] on input "[DATE]" at bounding box center [591, 437] width 243 height 18
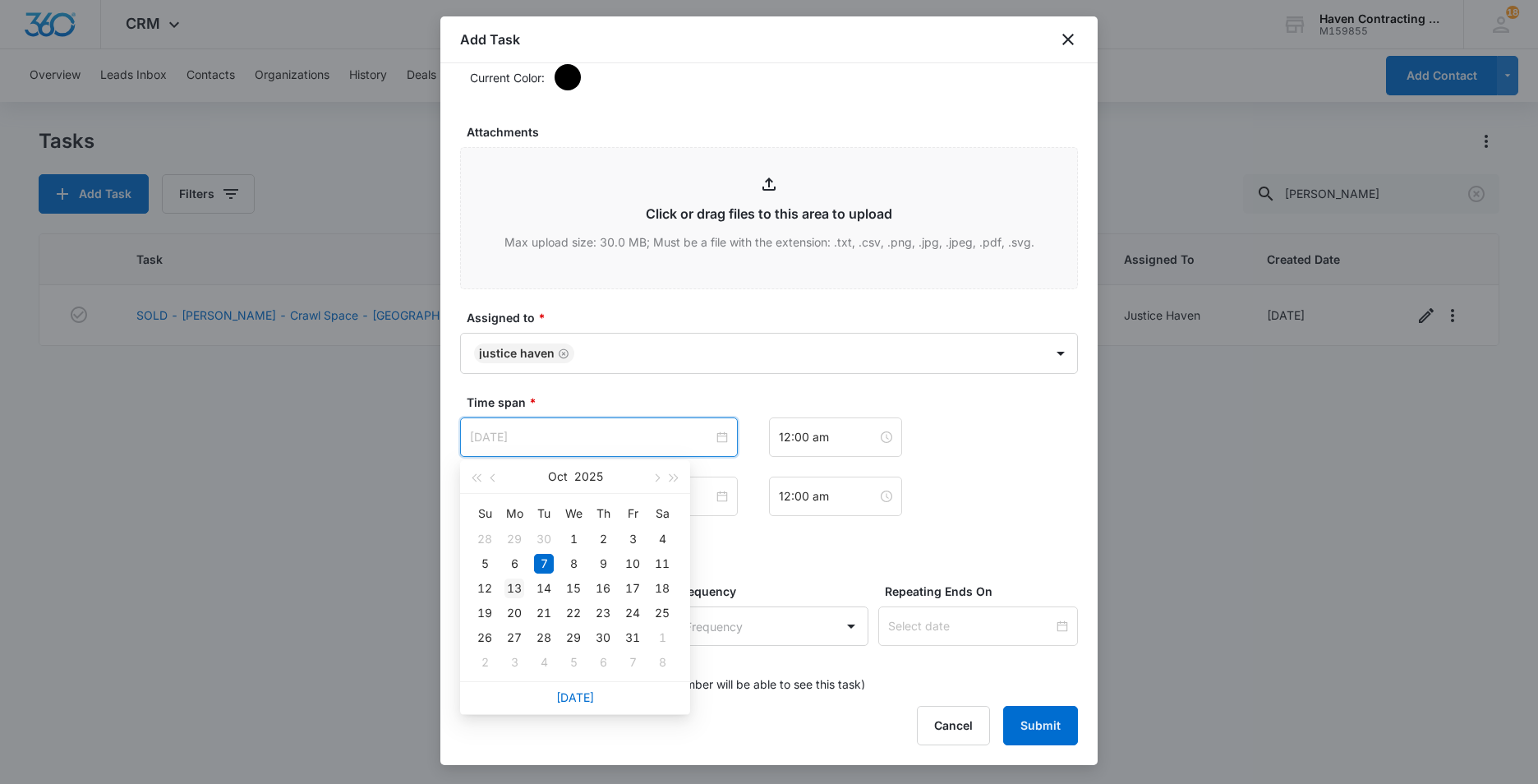
type input "[DATE]"
click at [520, 582] on div "13" at bounding box center [514, 588] width 20 height 20
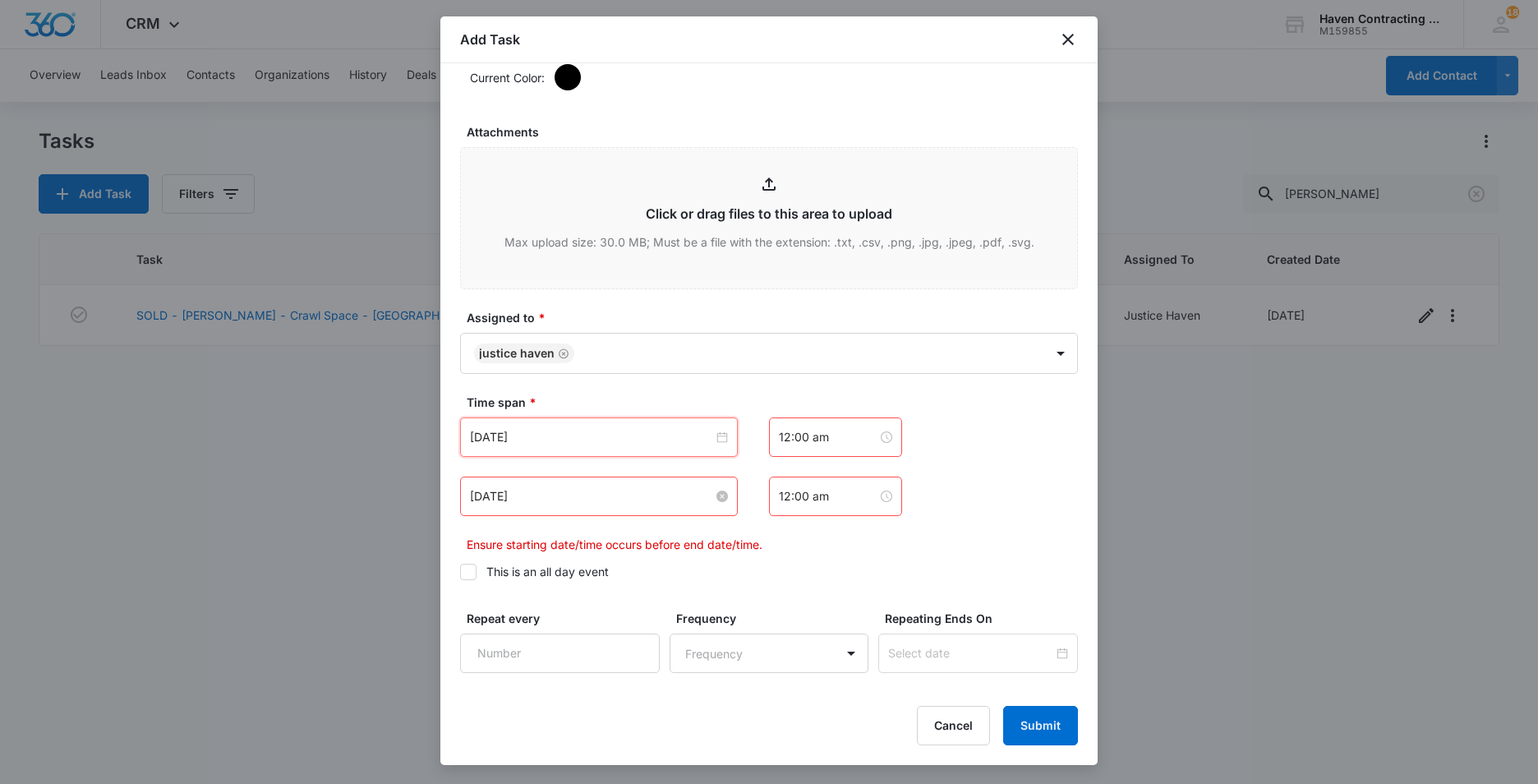
click at [547, 503] on input "[DATE]" at bounding box center [591, 496] width 243 height 18
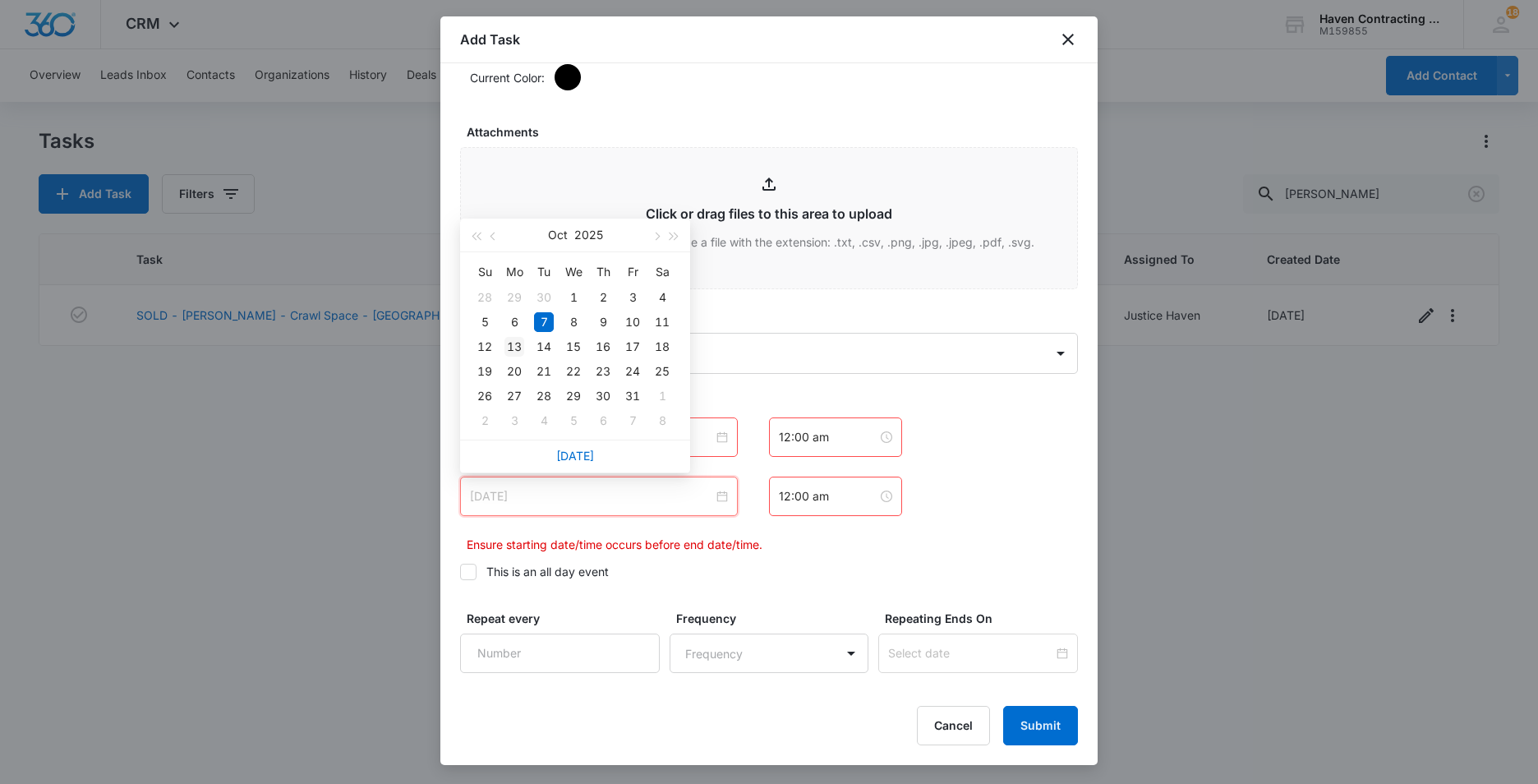
type input "[DATE]"
click at [517, 344] on div "13" at bounding box center [514, 346] width 20 height 20
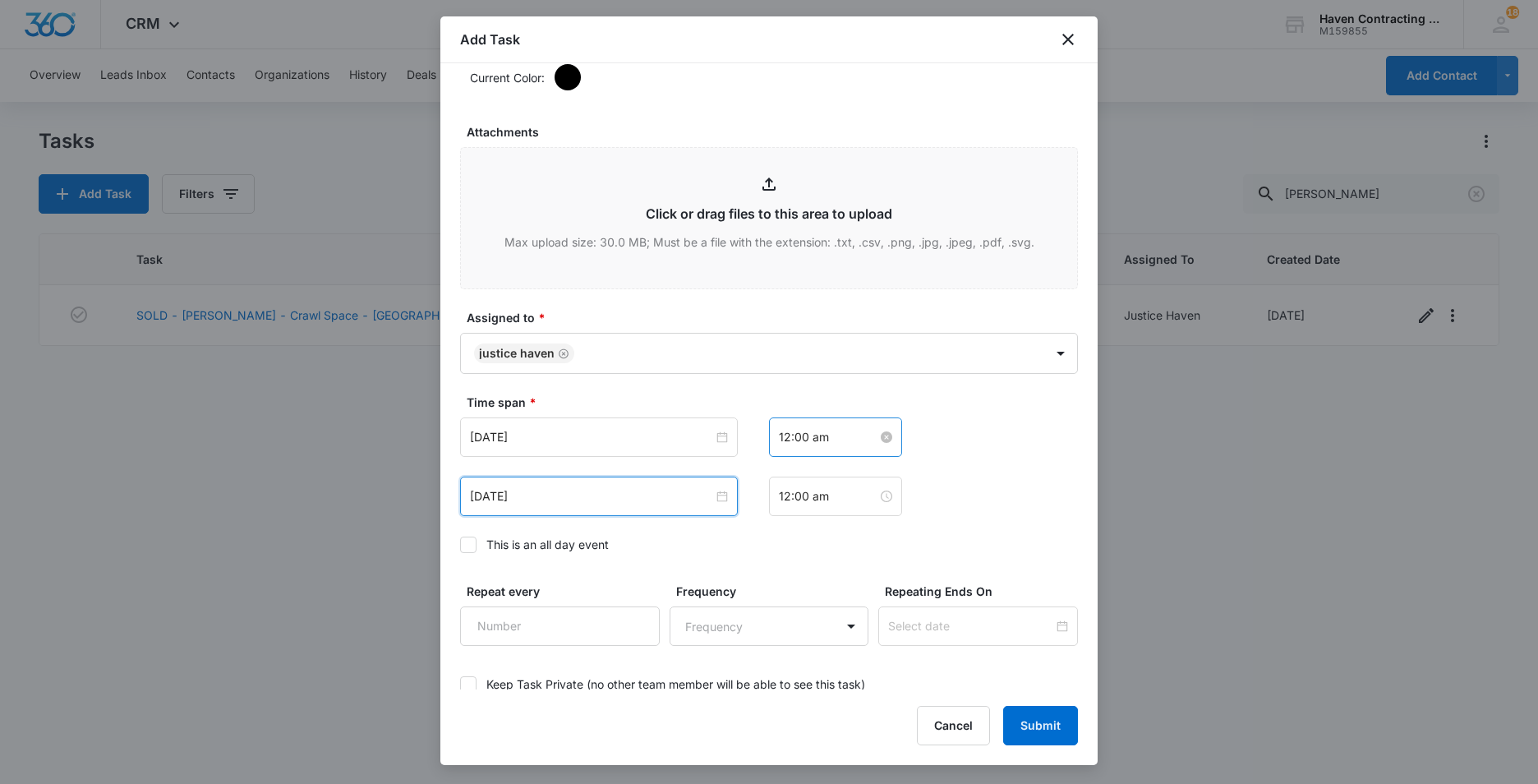
click at [838, 438] on input "12:00 am" at bounding box center [828, 437] width 98 height 18
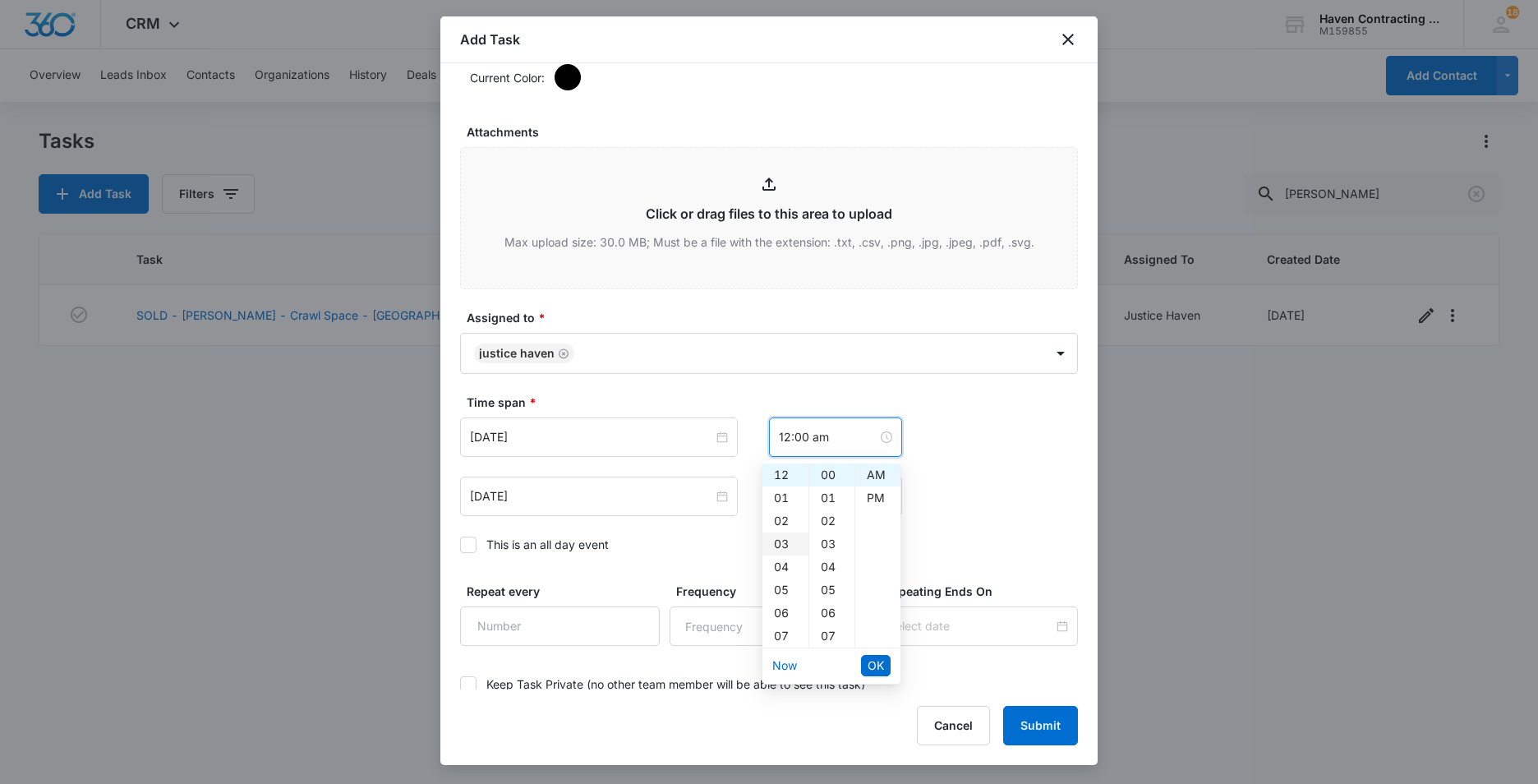
click at [784, 541] on div "03" at bounding box center [785, 543] width 46 height 23
click at [870, 492] on div "PM" at bounding box center [878, 497] width 46 height 23
type input "3:00 pm"
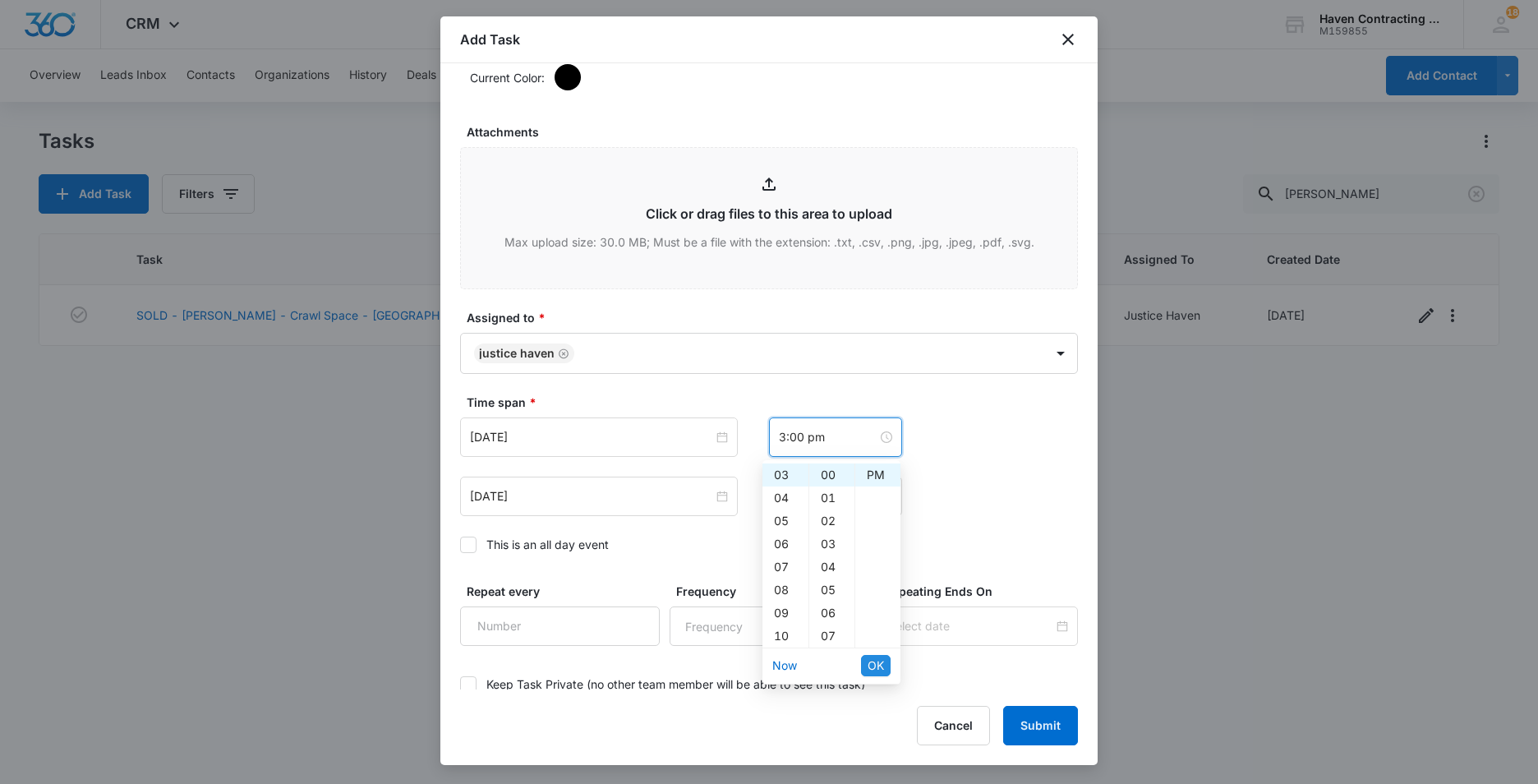
drag, startPoint x: 877, startPoint y: 661, endPoint x: 865, endPoint y: 604, distance: 58.2
click at [876, 661] on span "OK" at bounding box center [876, 665] width 16 height 18
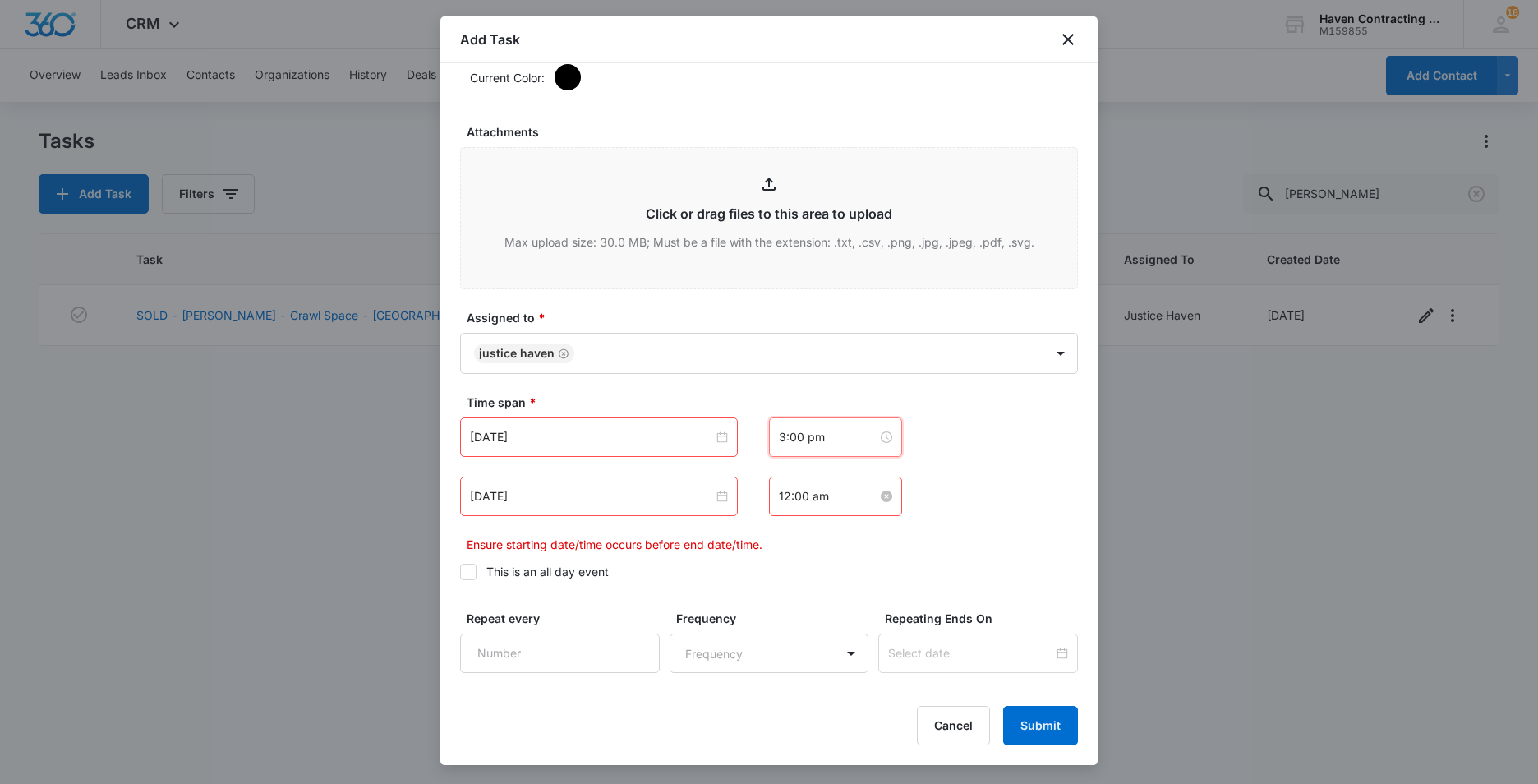
click at [829, 498] on input "12:00 am" at bounding box center [828, 496] width 98 height 18
click at [779, 625] on div "04" at bounding box center [785, 625] width 46 height 23
click at [875, 551] on div "PM" at bounding box center [878, 556] width 46 height 23
type input "4:00 pm"
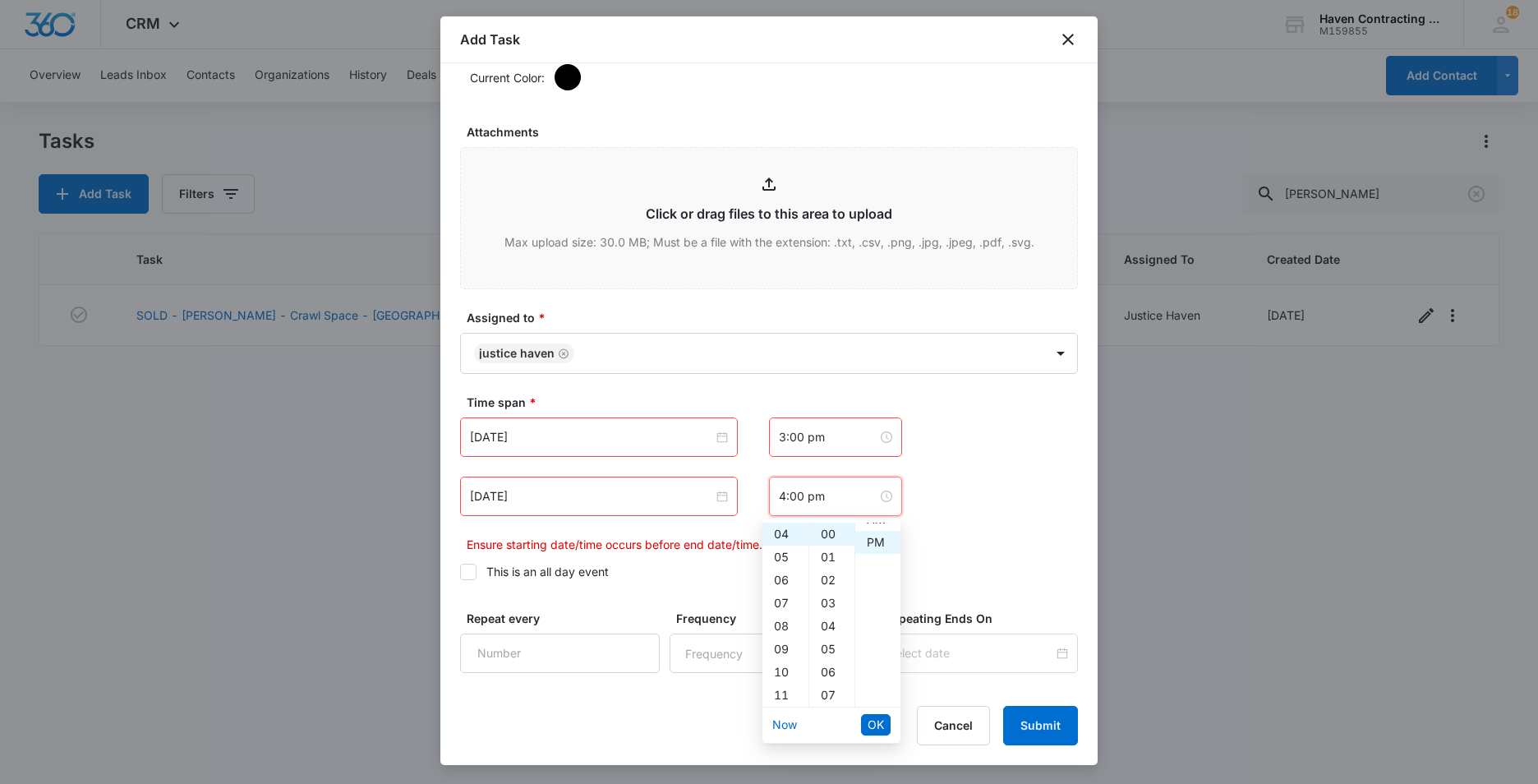
scroll to position [23, 0]
click at [879, 719] on span "OK" at bounding box center [876, 725] width 16 height 18
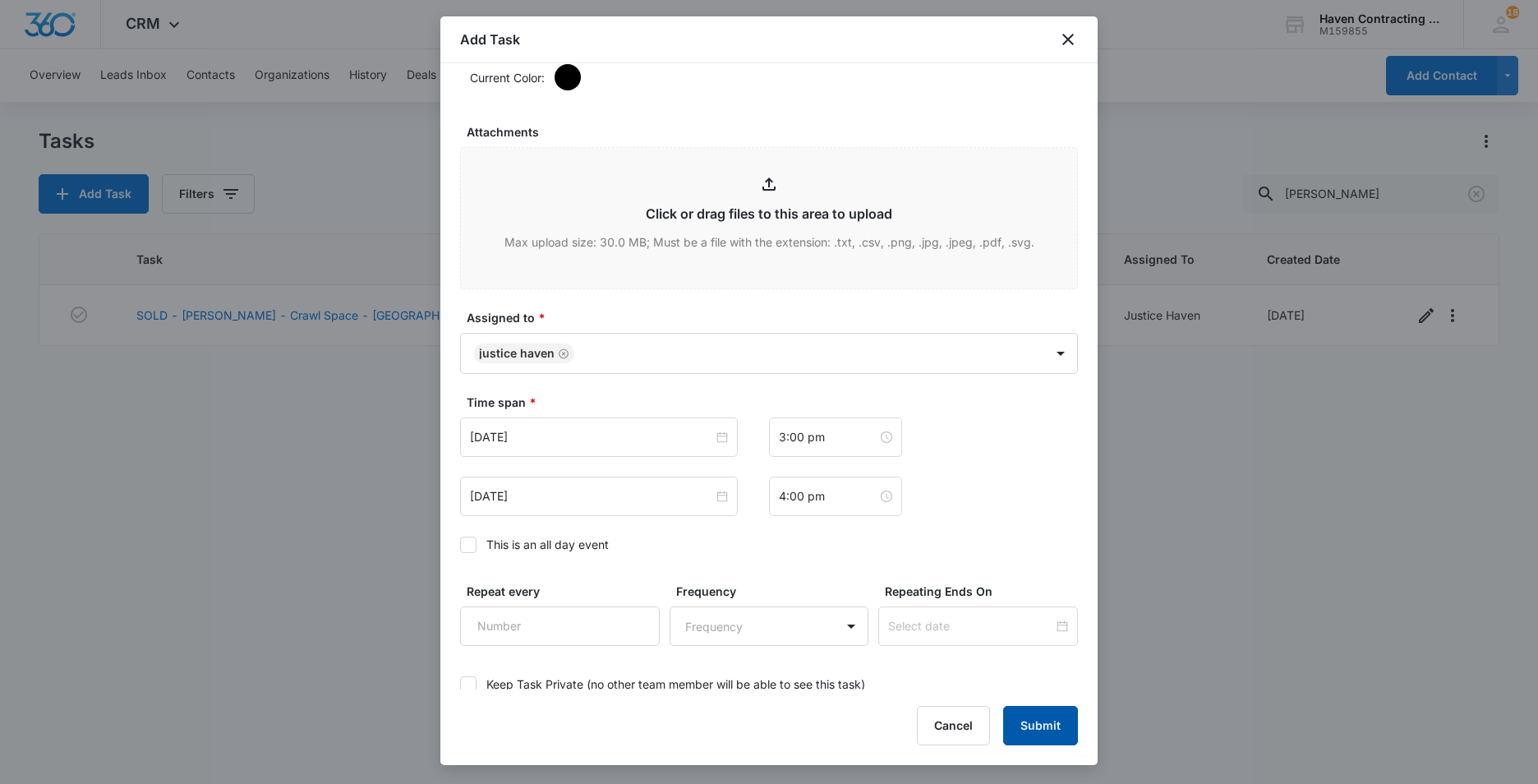
click at [1037, 724] on button "Submit" at bounding box center [1040, 725] width 75 height 39
